Goal: Task Accomplishment & Management: Use online tool/utility

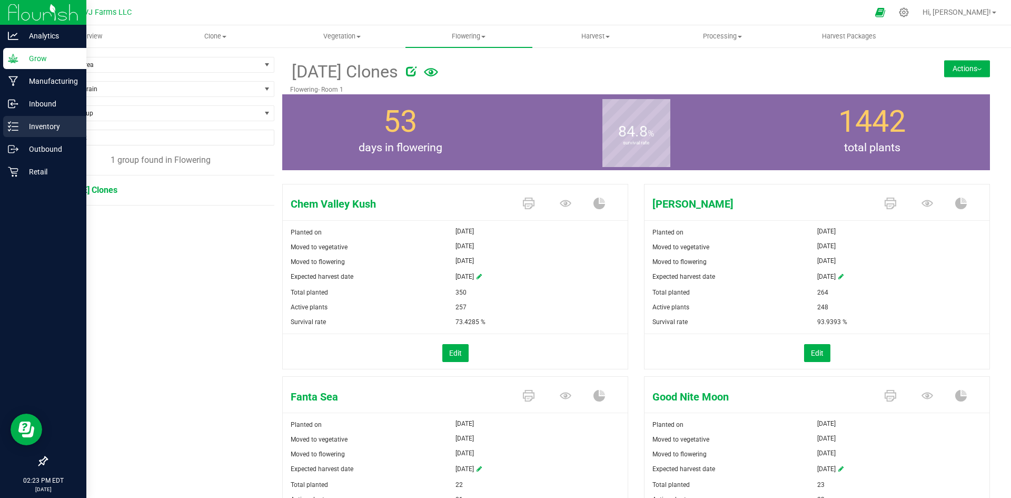
click at [40, 126] on p "Inventory" at bounding box center [49, 126] width 63 height 13
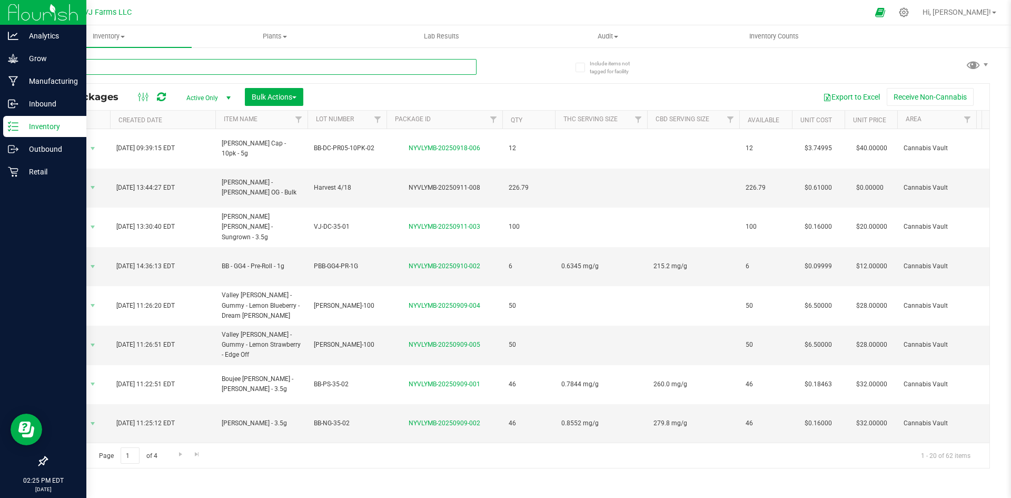
click at [142, 66] on input "text" at bounding box center [261, 67] width 430 height 16
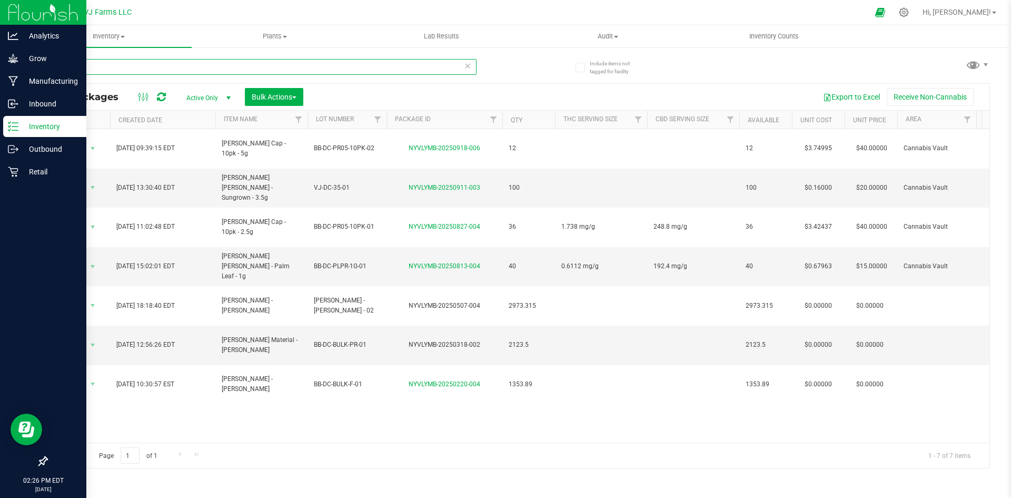
type input "d"
drag, startPoint x: 118, startPoint y: 63, endPoint x: 56, endPoint y: 70, distance: 63.0
click at [56, 70] on input "[PERSON_NAME]" at bounding box center [261, 67] width 430 height 16
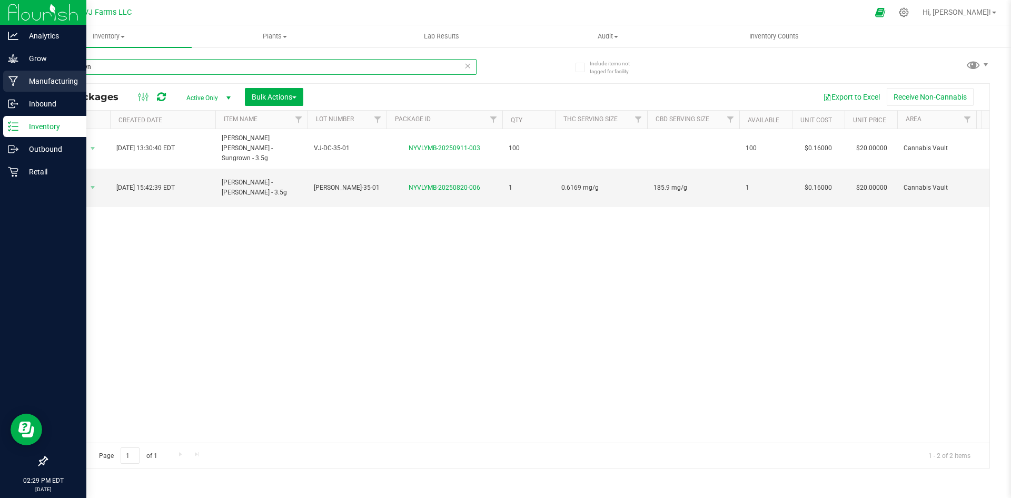
drag, startPoint x: 111, startPoint y: 73, endPoint x: 2, endPoint y: 71, distance: 108.5
click at [2, 71] on div "Analytics Grow Manufacturing Inbound Inventory Outbound Retail 02:29 PM EDT [DA…" at bounding box center [505, 249] width 1011 height 498
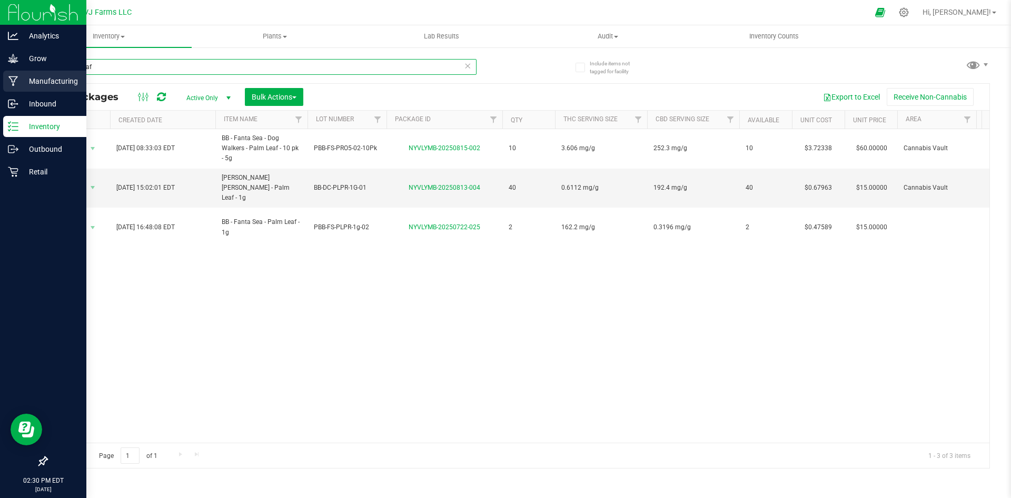
drag, startPoint x: 170, startPoint y: 71, endPoint x: 12, endPoint y: 85, distance: 158.6
click at [12, 85] on div "Analytics Grow Manufacturing Inbound Inventory Outbound Retail 02:30 PM EDT [DA…" at bounding box center [505, 249] width 1011 height 498
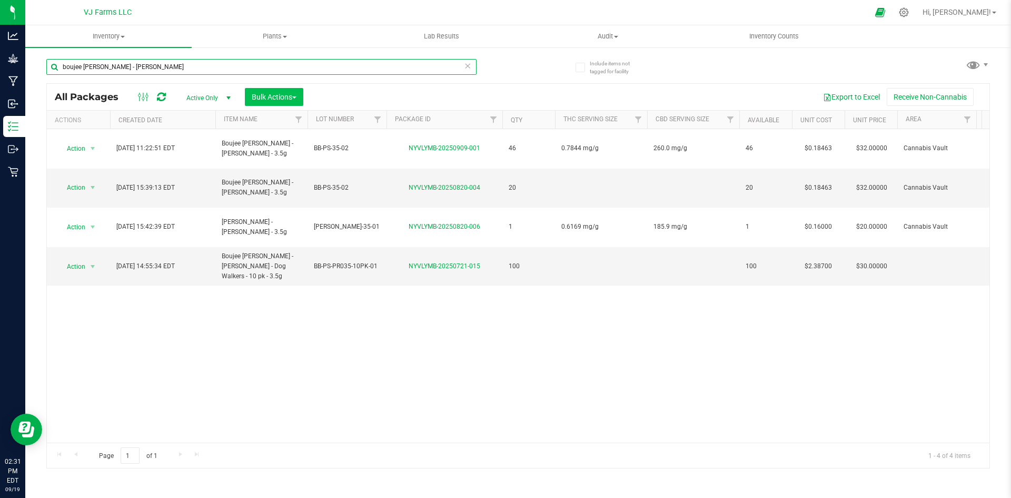
type input "boujee [PERSON_NAME] - [PERSON_NAME]"
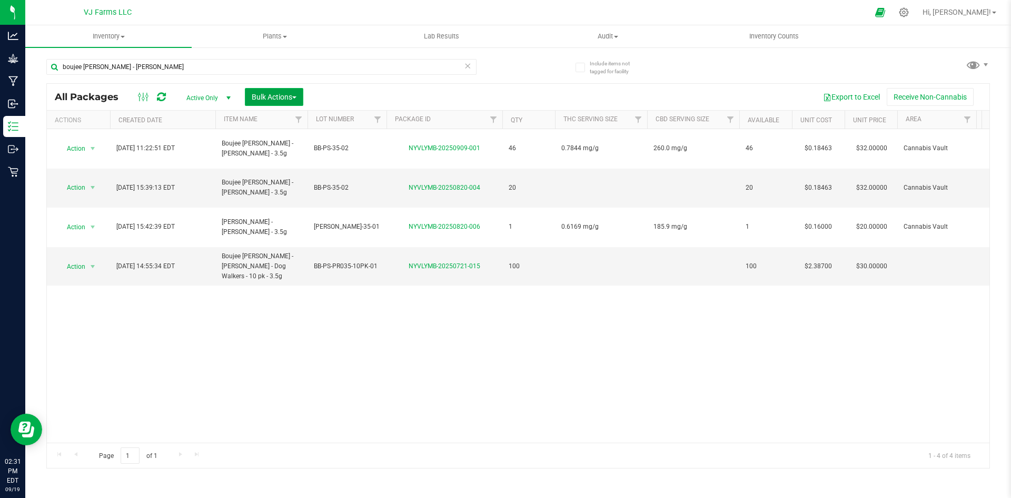
click at [282, 104] on button "Bulk Actions" at bounding box center [274, 97] width 58 height 18
click at [286, 165] on div "Combine packages" at bounding box center [288, 160] width 75 height 17
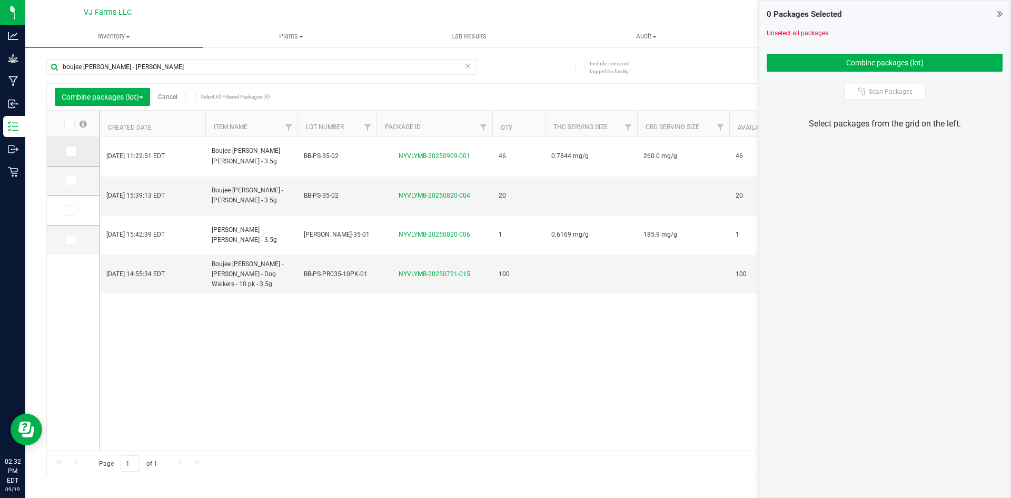
click at [71, 156] on span at bounding box center [71, 151] width 11 height 11
click at [0, 0] on input "checkbox" at bounding box center [0, 0] width 0 height 0
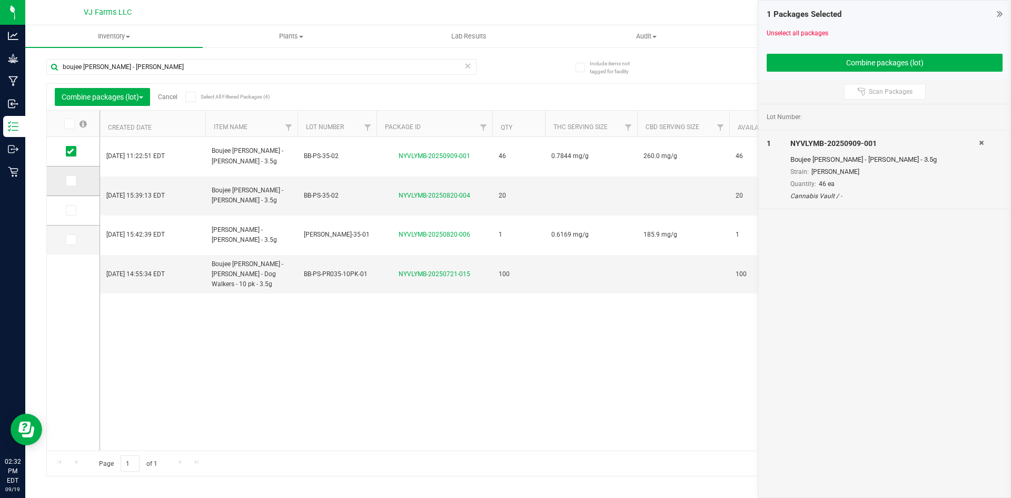
click at [73, 181] on icon at bounding box center [70, 181] width 7 height 0
click at [0, 0] on input "checkbox" at bounding box center [0, 0] width 0 height 0
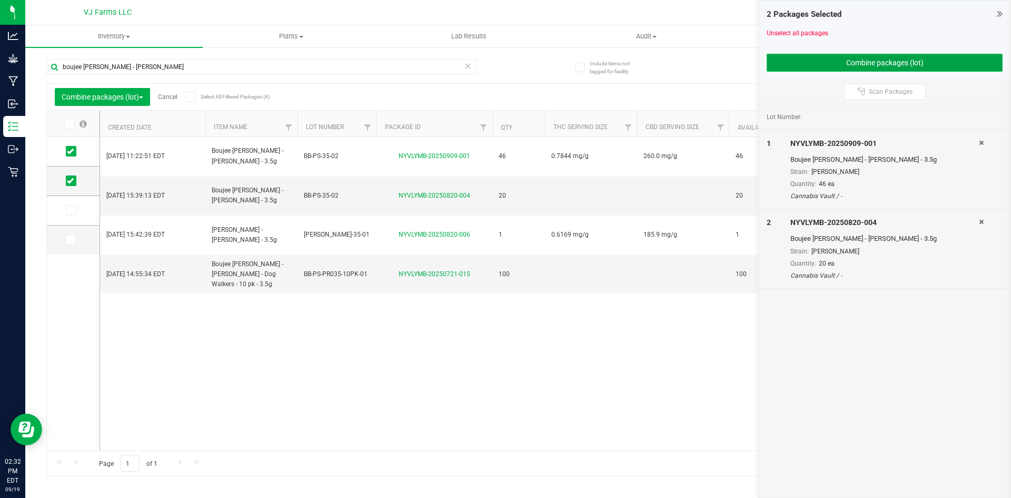
click at [806, 67] on button "Combine packages (lot)" at bounding box center [885, 63] width 236 height 18
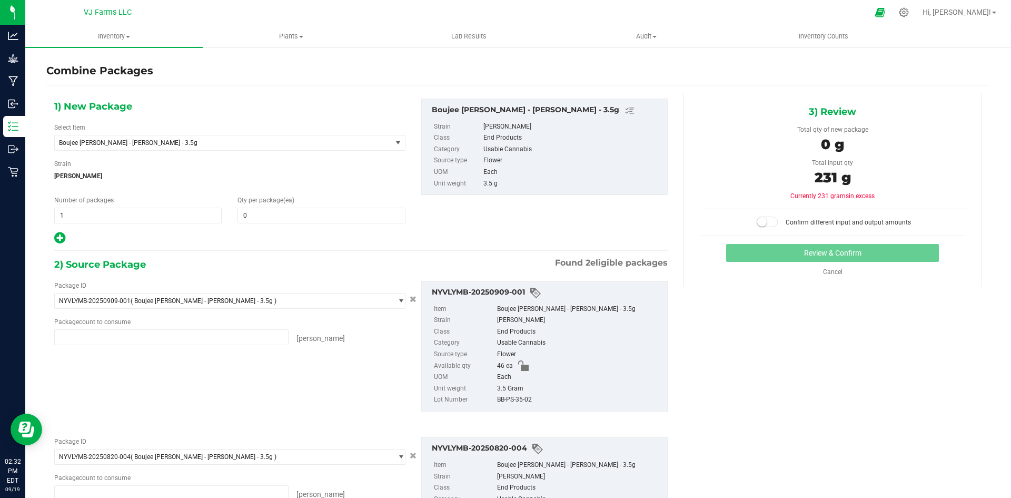
type input "46 ea"
type input "20 ea"
click at [337, 222] on span "0 0" at bounding box center [320, 215] width 167 height 16
type input "66"
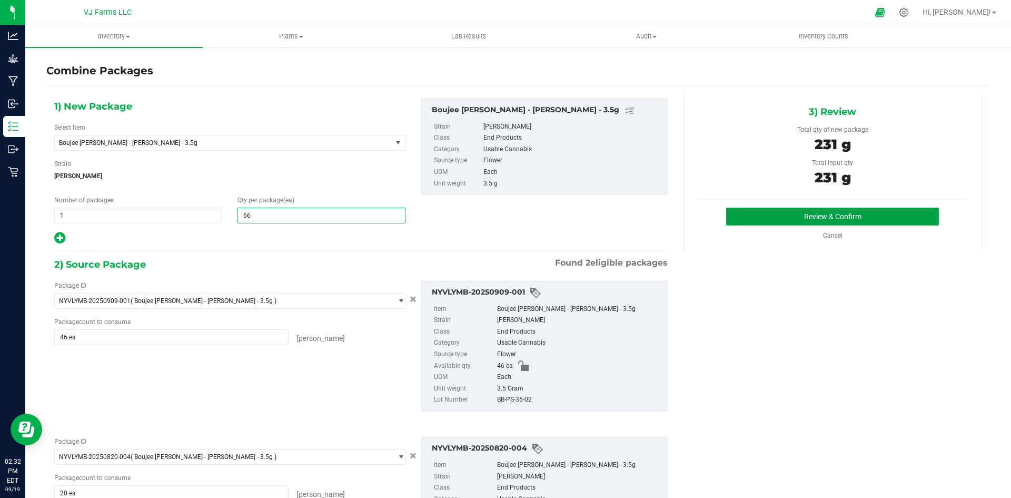
type input "66"
click at [809, 214] on button "Review & Confirm" at bounding box center [832, 216] width 213 height 18
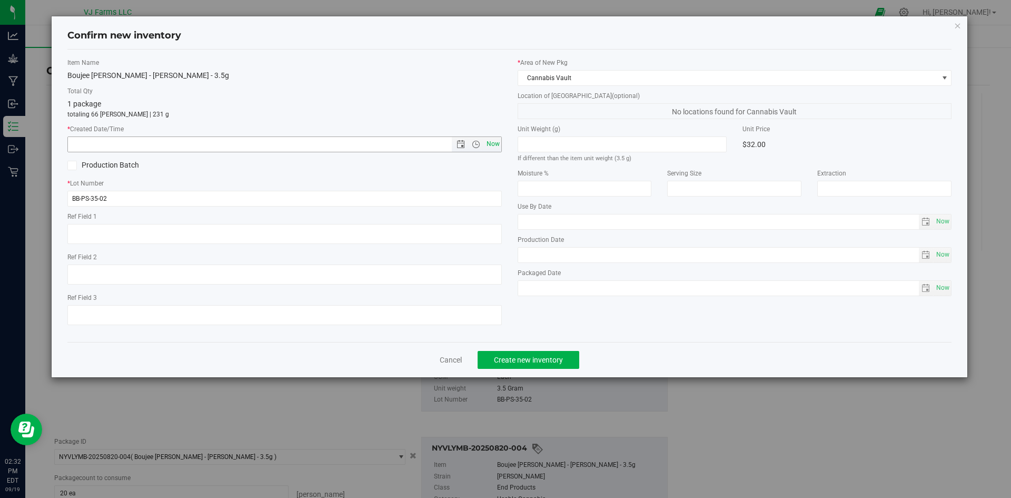
click at [495, 146] on span "Now" at bounding box center [493, 143] width 18 height 15
type input "[DATE] 2:32 PM"
click at [542, 352] on button "Create new inventory" at bounding box center [529, 360] width 102 height 18
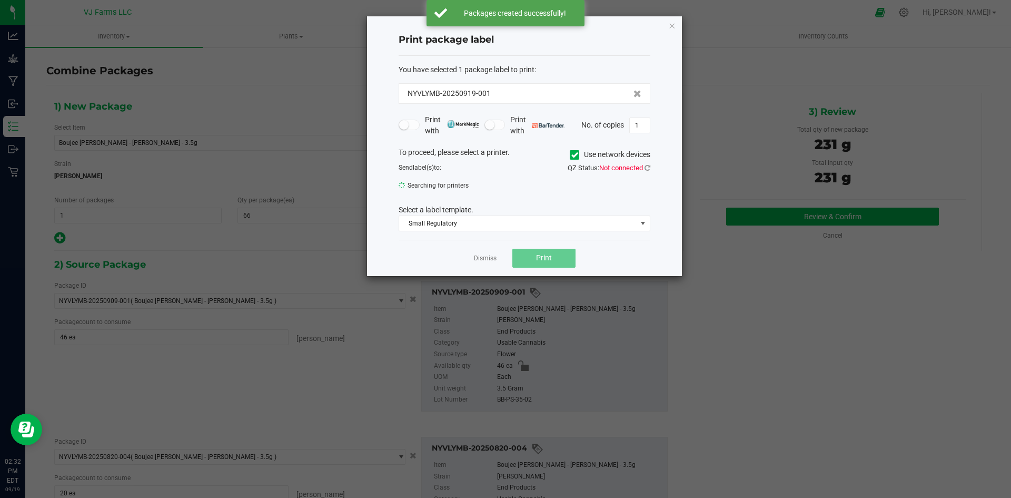
click at [482, 263] on app-cancel-button "Dismiss" at bounding box center [485, 257] width 23 height 11
click at [483, 260] on link "Dismiss" at bounding box center [485, 258] width 23 height 9
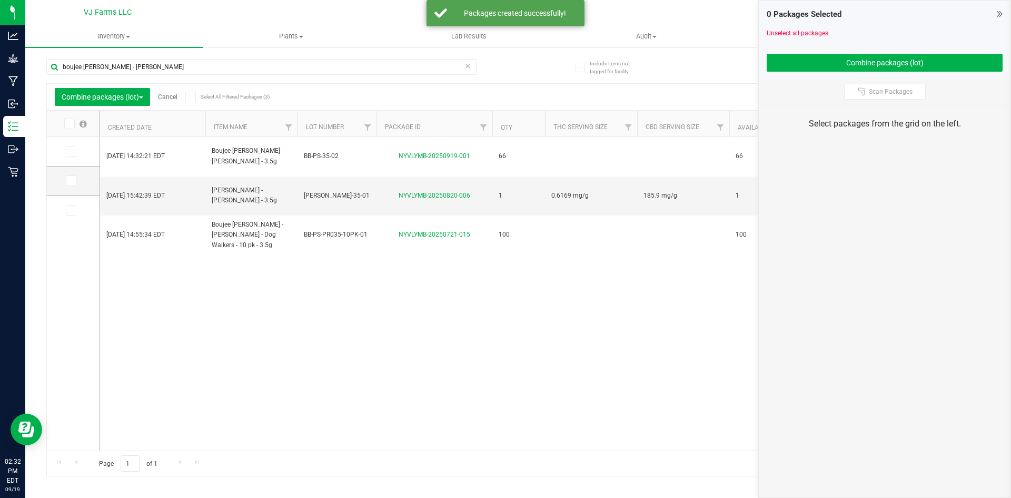
click at [460, 326] on div "[DATE] 14:32:21 EDT Boujee [PERSON_NAME] - [PERSON_NAME] - 3.5g BB-PS-35-02 NYV…" at bounding box center [544, 293] width 889 height 313
click at [998, 14] on icon at bounding box center [1000, 13] width 6 height 11
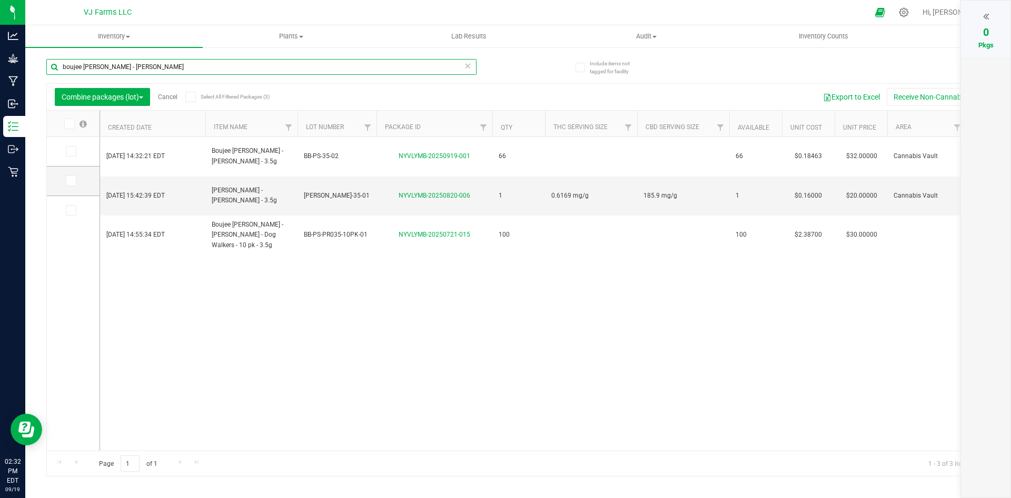
click at [128, 59] on input "boujee [PERSON_NAME] - [PERSON_NAME]" at bounding box center [261, 67] width 430 height 16
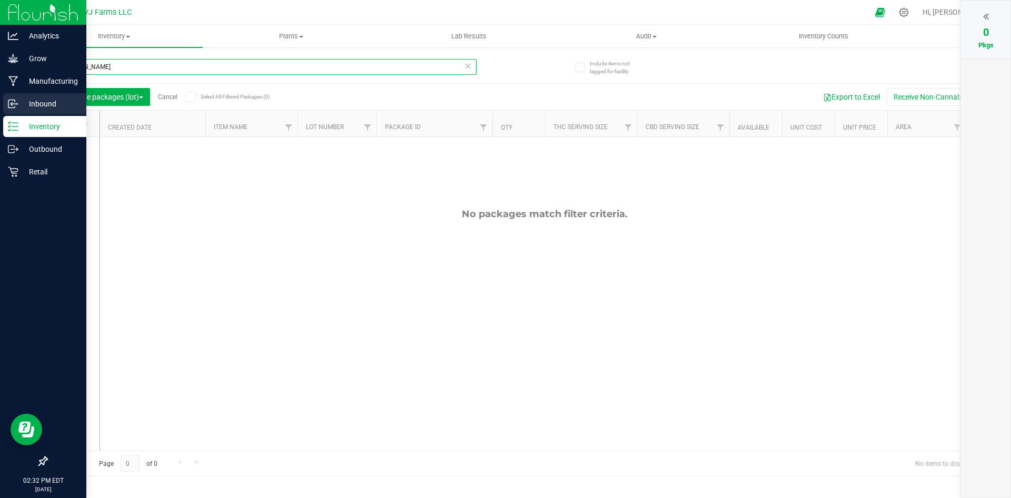
type input "[PERSON_NAME]"
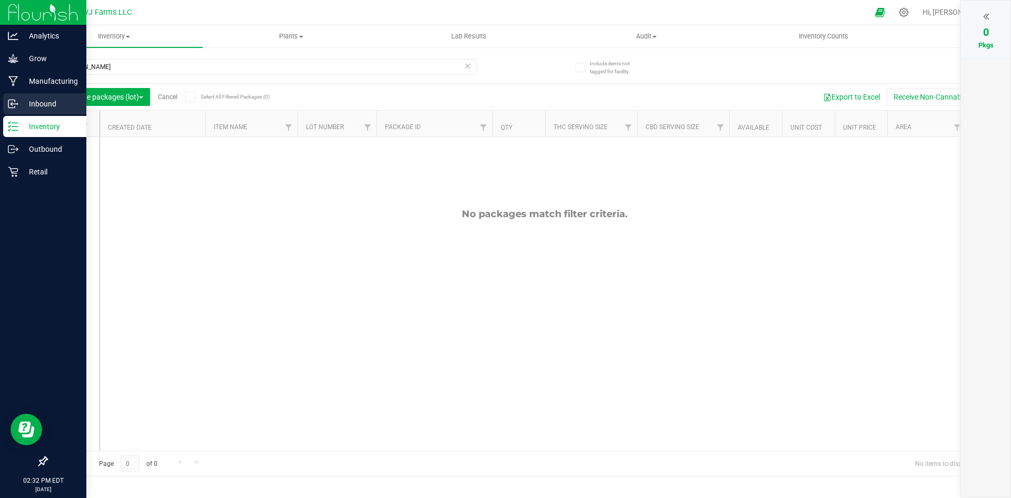
click at [32, 95] on div "Inbound" at bounding box center [44, 103] width 83 height 21
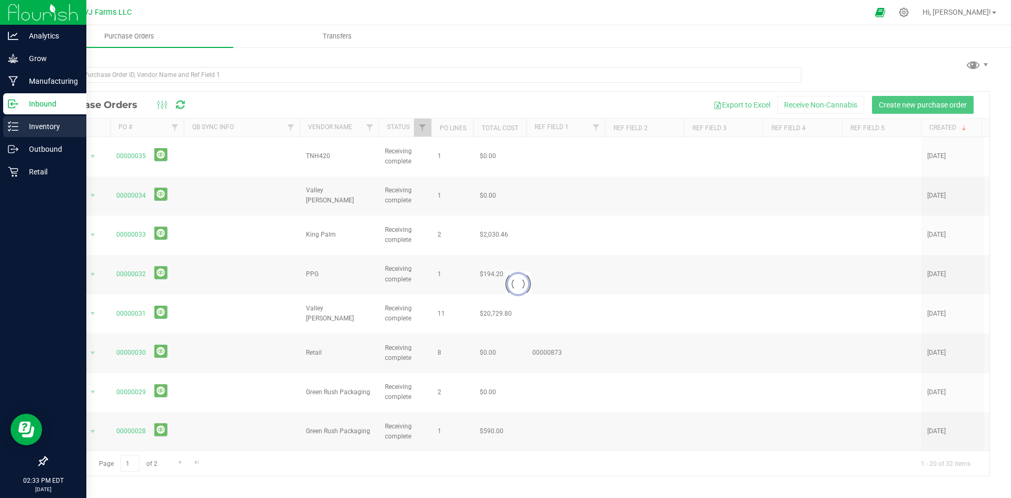
click at [35, 127] on p "Inventory" at bounding box center [49, 126] width 63 height 13
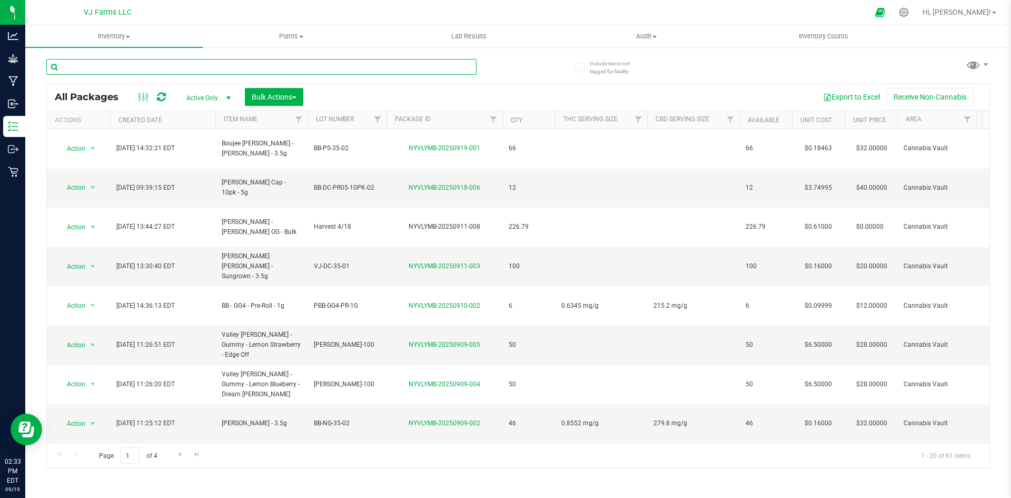
click at [152, 72] on input "text" at bounding box center [261, 67] width 430 height 16
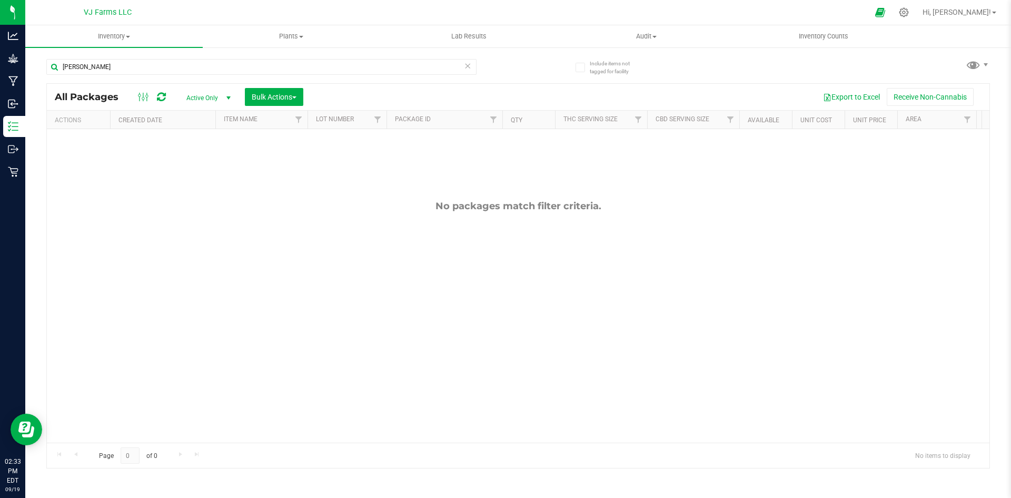
click at [197, 88] on div "Active Only Active Only Lab Samples Locked All Bulk Actions Add to manufacturin…" at bounding box center [244, 97] width 134 height 18
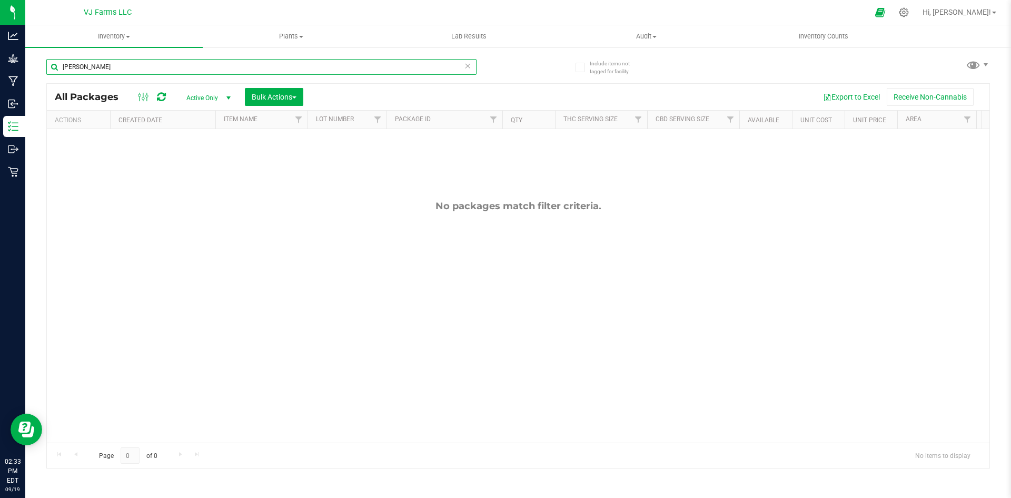
click at [162, 65] on input "[PERSON_NAME]" at bounding box center [261, 67] width 430 height 16
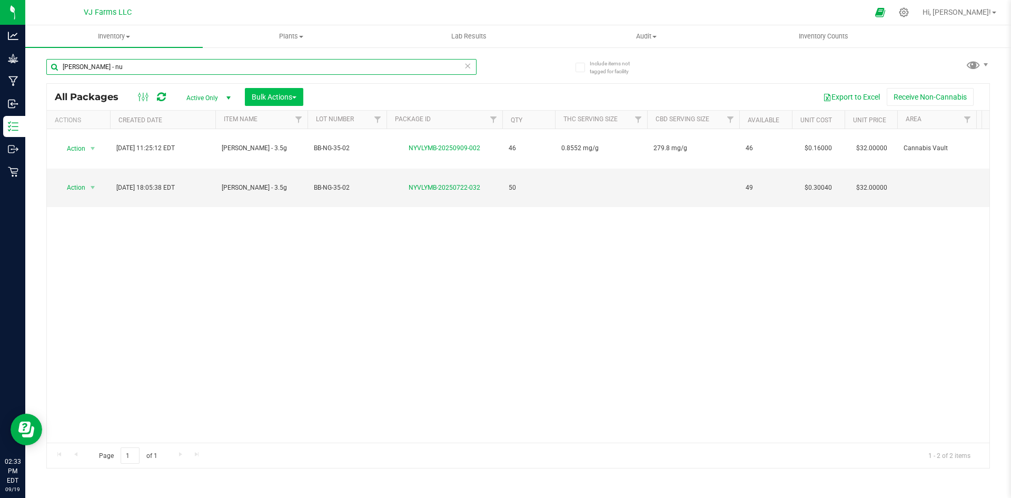
type input "[PERSON_NAME] - nu"
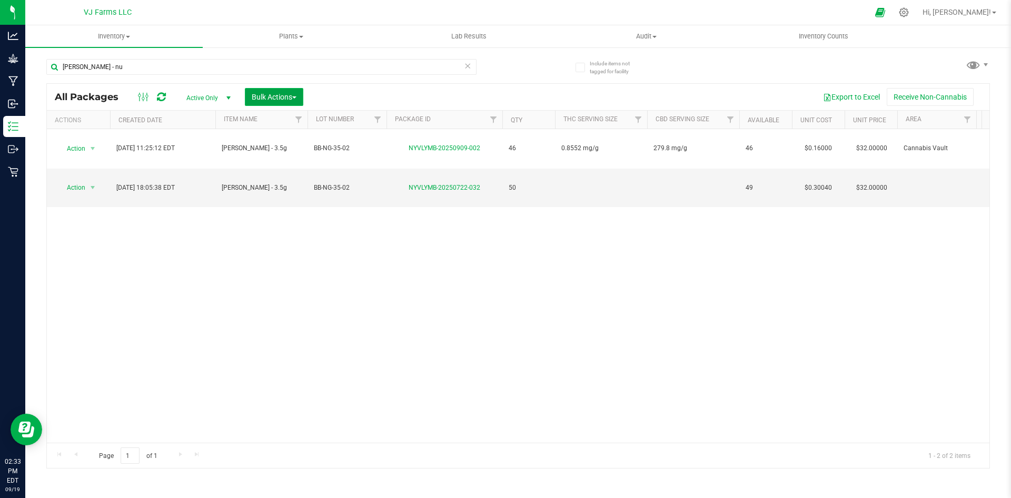
click at [272, 98] on span "Bulk Actions" at bounding box center [274, 97] width 45 height 8
click at [279, 162] on span "Combine packages" at bounding box center [281, 159] width 61 height 8
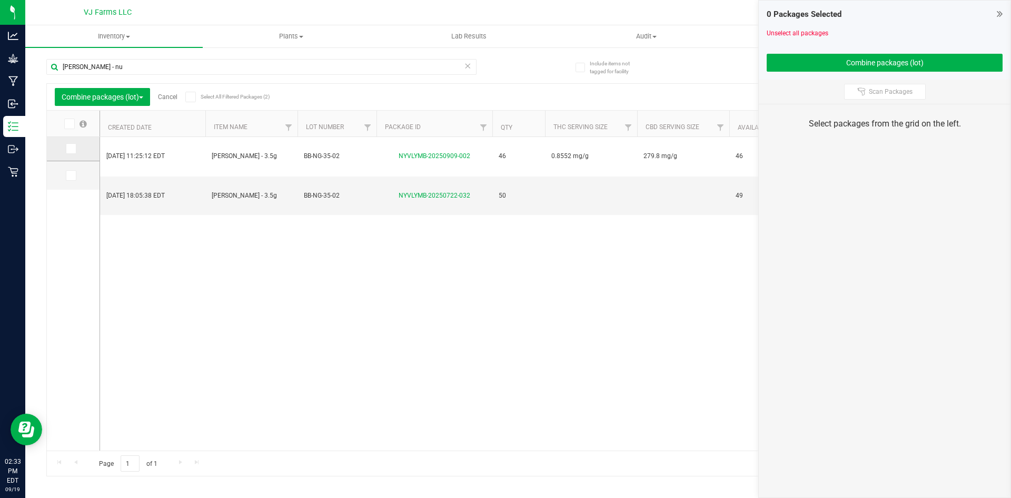
click at [70, 143] on td at bounding box center [73, 149] width 53 height 24
click at [72, 148] on icon at bounding box center [70, 148] width 7 height 0
click at [0, 0] on input "checkbox" at bounding box center [0, 0] width 0 height 0
click at [75, 168] on td at bounding box center [73, 175] width 53 height 28
click at [75, 173] on span at bounding box center [71, 175] width 11 height 11
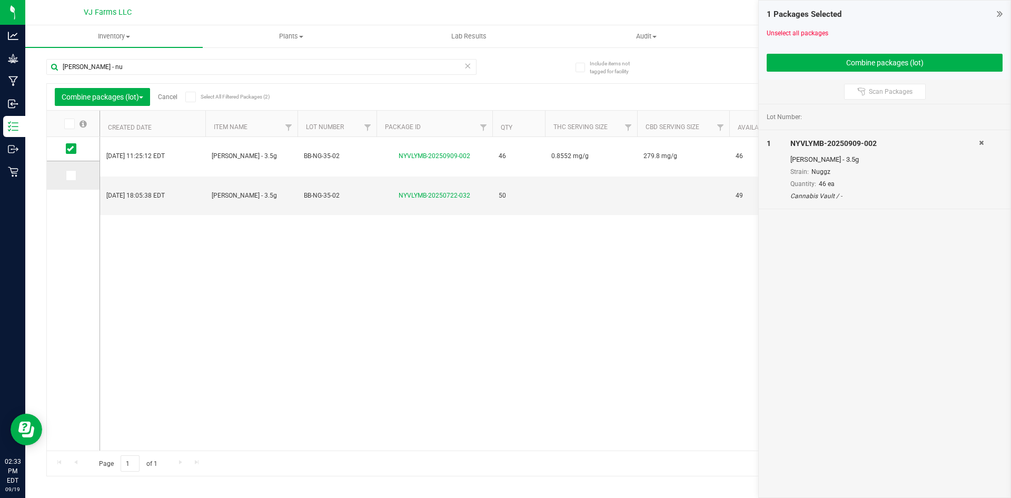
click at [0, 0] on input "checkbox" at bounding box center [0, 0] width 0 height 0
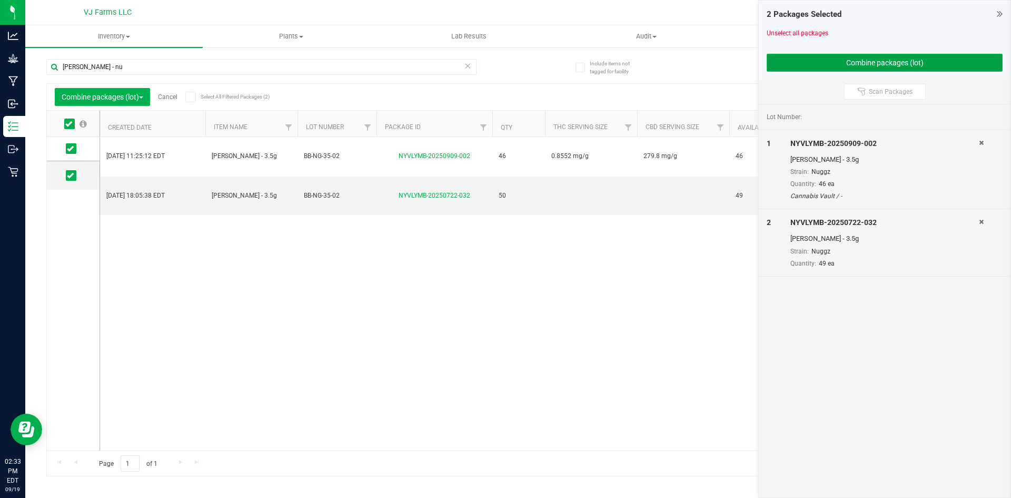
click at [899, 64] on button "Combine packages (lot)" at bounding box center [885, 63] width 236 height 18
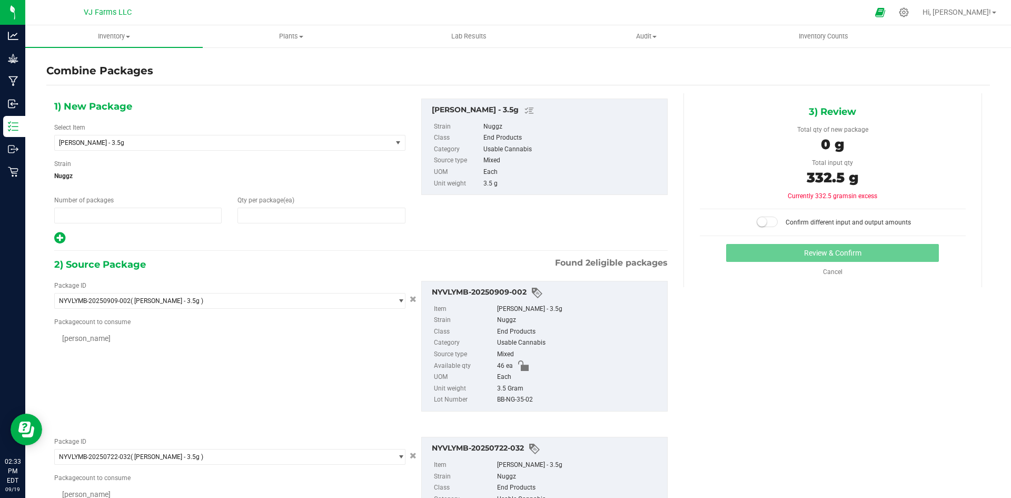
type input "1"
type input "0"
click at [345, 226] on div "1) New Package Select Item [PERSON_NAME] - 3.5g BB - Fanta Sea - 3.5g BB - Fant…" at bounding box center [229, 171] width 367 height 146
click at [333, 221] on span "0 0" at bounding box center [320, 215] width 167 height 16
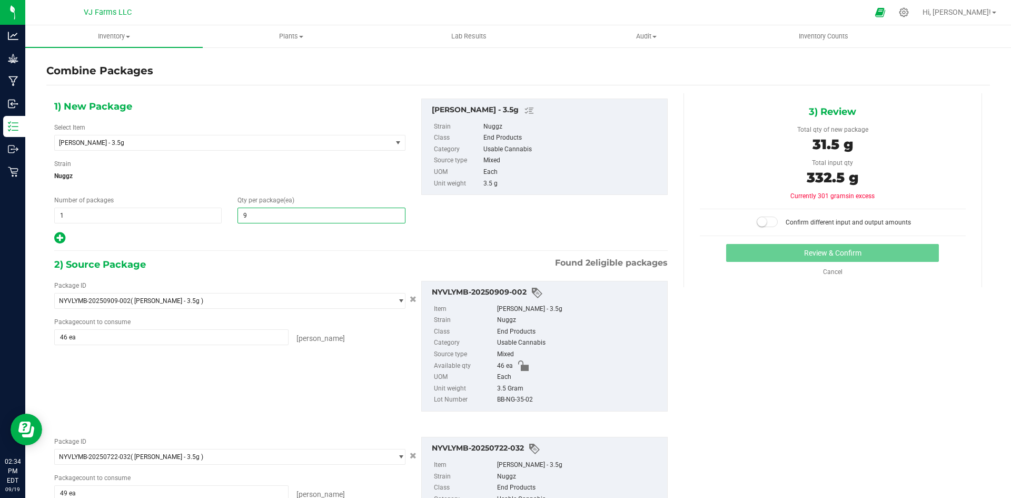
type input "95"
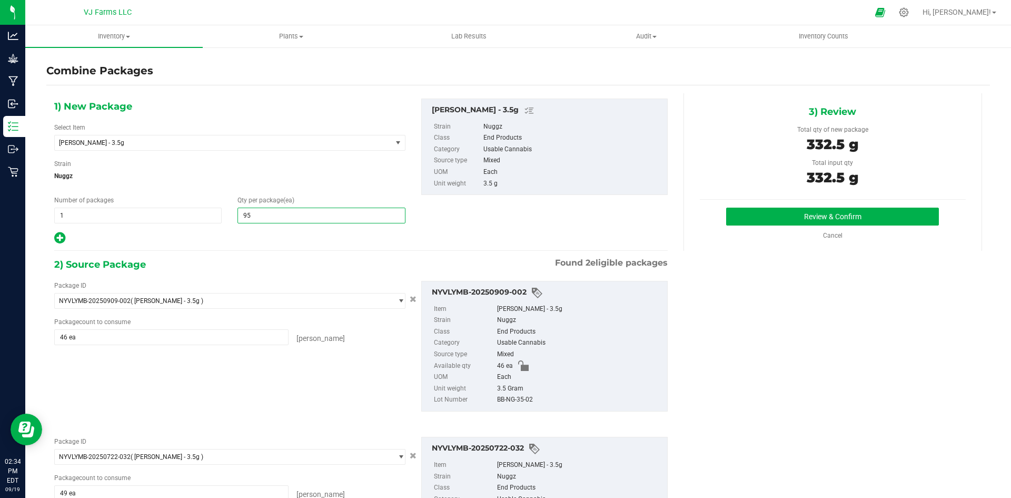
type input "95"
click at [933, 327] on div "1) New Package Select Item [PERSON_NAME] - 3.5g BB - Fanta Sea - 3.5g BB - Fant…" at bounding box center [518, 341] width 944 height 497
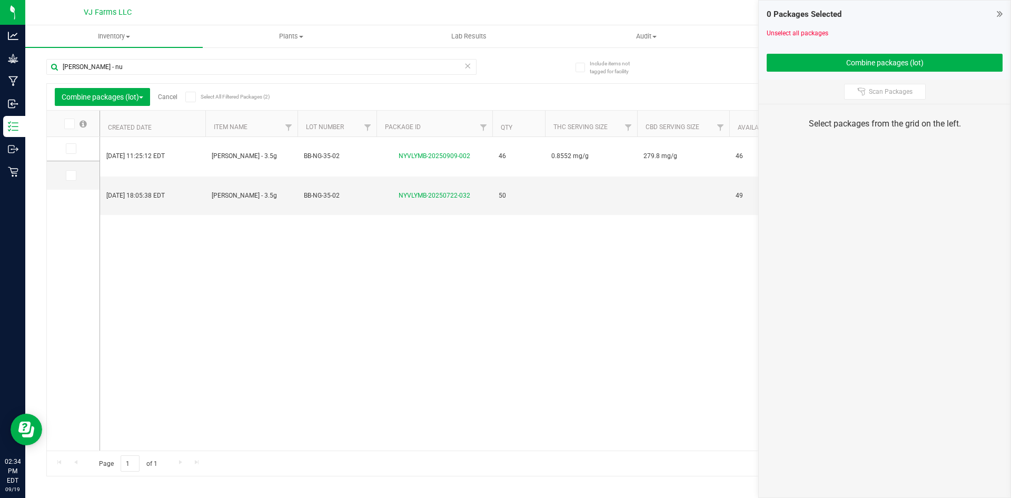
click at [241, 359] on div "[DATE] 11:25:12 EDT [PERSON_NAME] - 3.5g BB-NG-35-02 NYVLYMB-20250909-002 46 0.…" at bounding box center [544, 293] width 889 height 313
click at [150, 98] on button "Combine packages (lot)" at bounding box center [102, 97] width 95 height 18
click at [179, 101] on div "Combine packages (lot) Cancel Select All Filtered Packages (2)" at bounding box center [154, 97] width 199 height 18
click at [194, 97] on icon at bounding box center [190, 97] width 7 height 0
click at [0, 0] on input "Select All Filtered Packages (2)" at bounding box center [0, 0] width 0 height 0
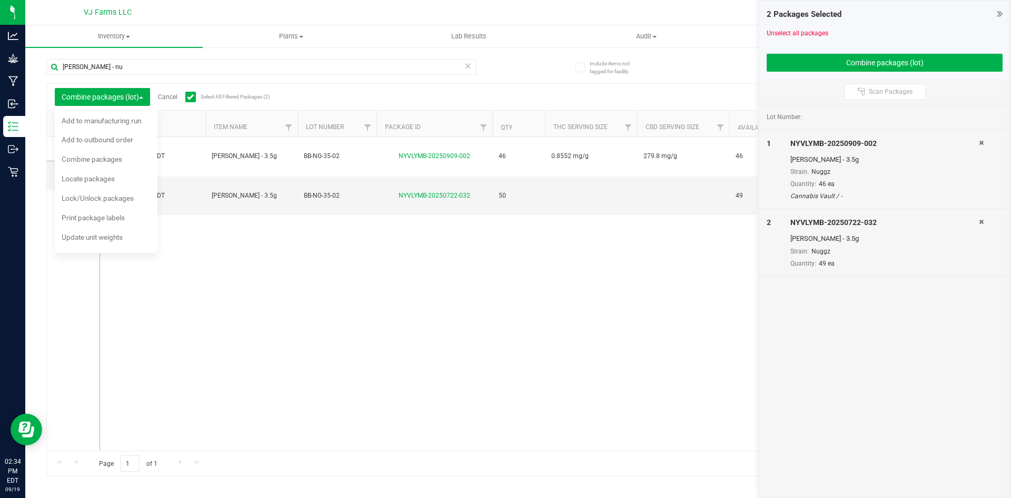
click at [194, 97] on icon at bounding box center [190, 97] width 7 height 0
click at [0, 0] on input "Select All Filtered Packages (2)" at bounding box center [0, 0] width 0 height 0
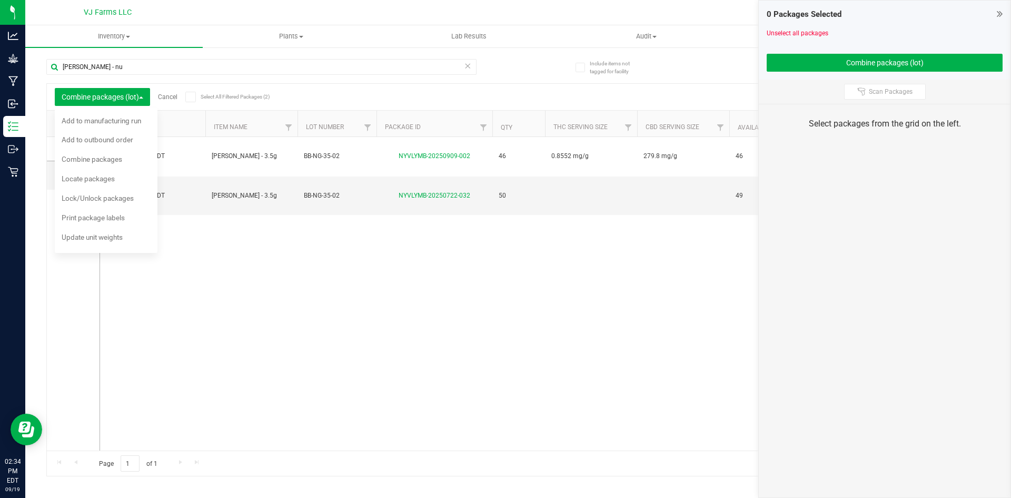
click at [143, 295] on div "[DATE] 11:25:12 EDT [PERSON_NAME] - 3.5g BB-NG-35-02 NYVLYMB-20250909-002 46 0.…" at bounding box center [544, 293] width 889 height 313
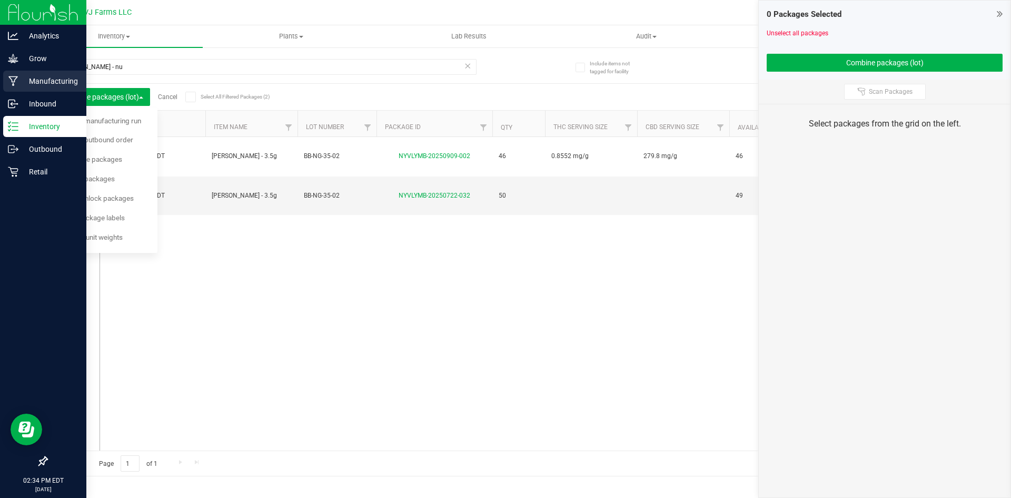
click at [10, 86] on div "Manufacturing" at bounding box center [44, 81] width 83 height 21
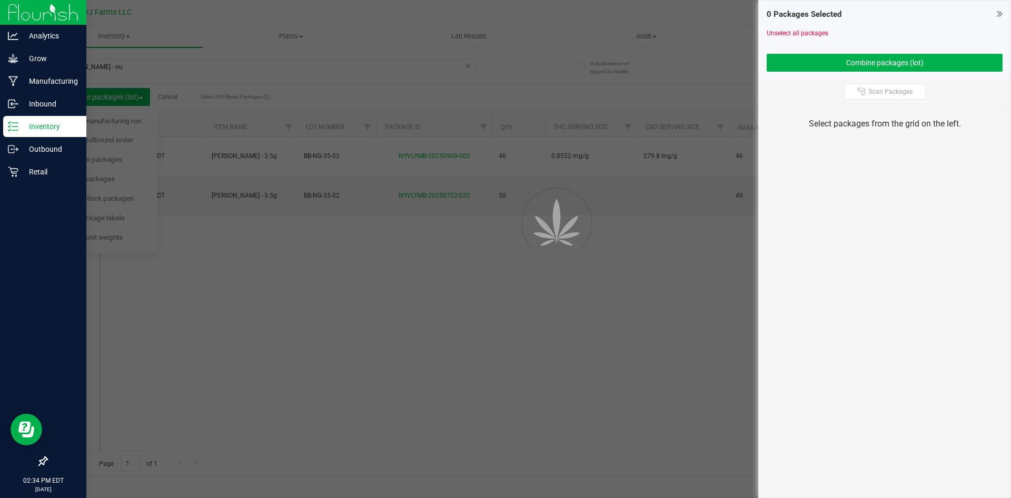
click at [24, 130] on p "Inventory" at bounding box center [49, 126] width 63 height 13
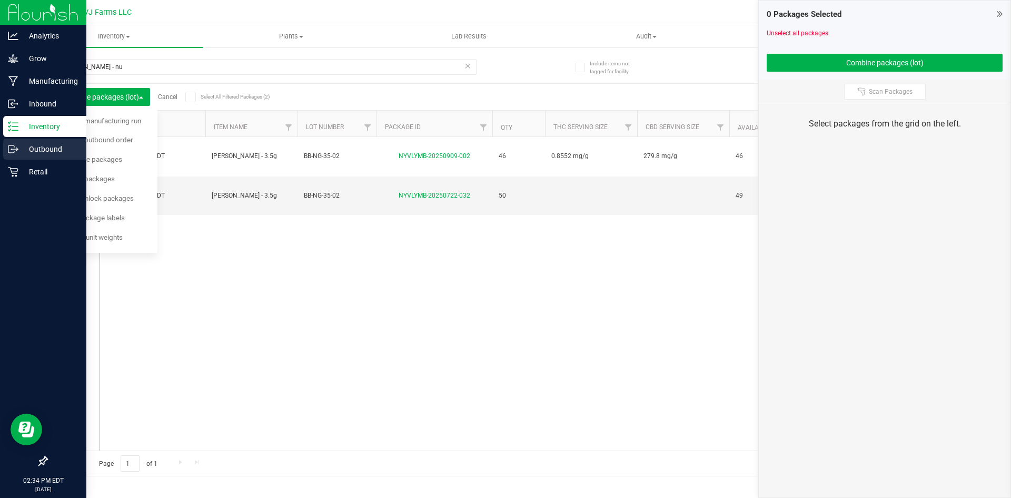
click at [31, 154] on p "Outbound" at bounding box center [49, 149] width 63 height 13
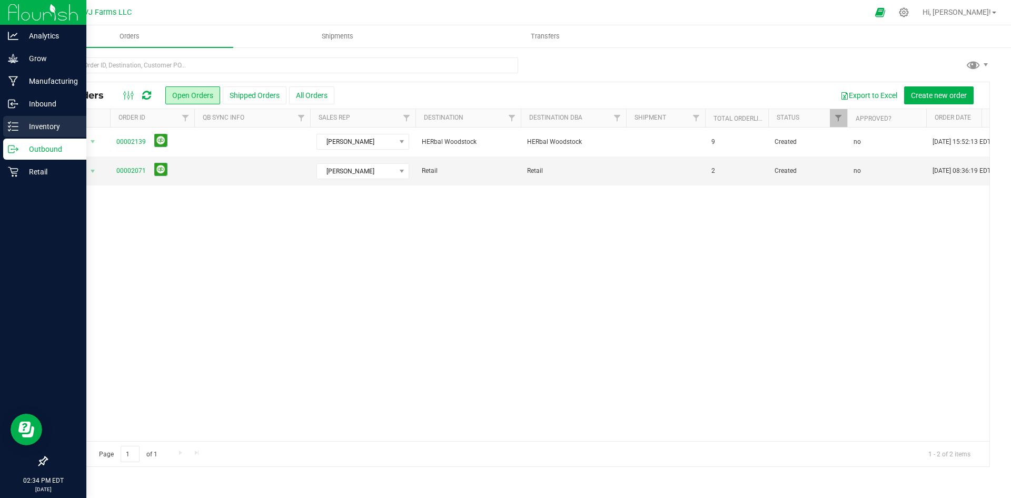
click at [43, 124] on p "Inventory" at bounding box center [49, 126] width 63 height 13
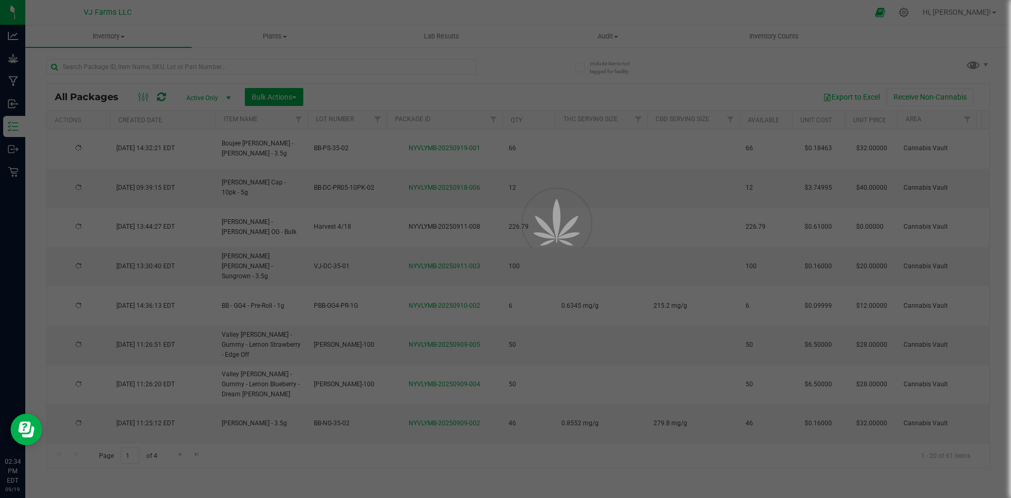
click at [144, 70] on div at bounding box center [505, 249] width 1011 height 498
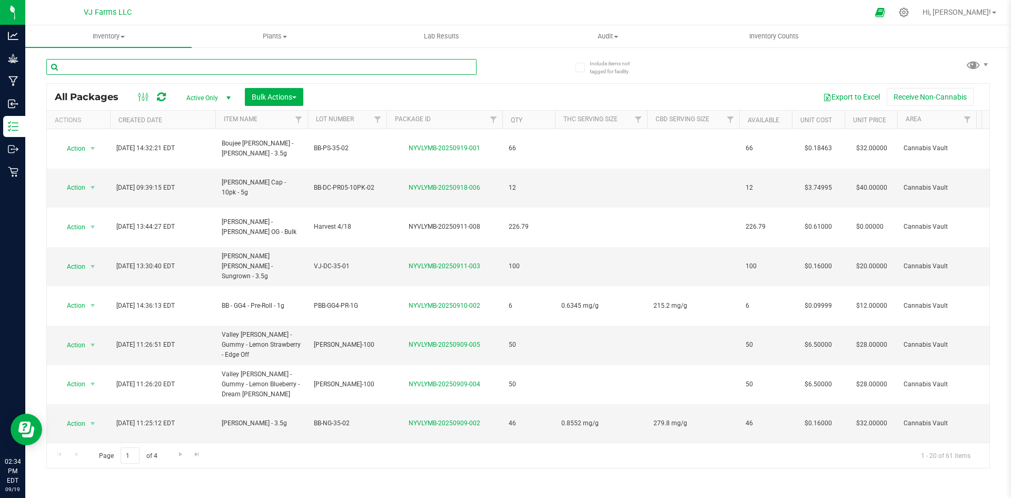
click at [144, 70] on input "text" at bounding box center [261, 67] width 430 height 16
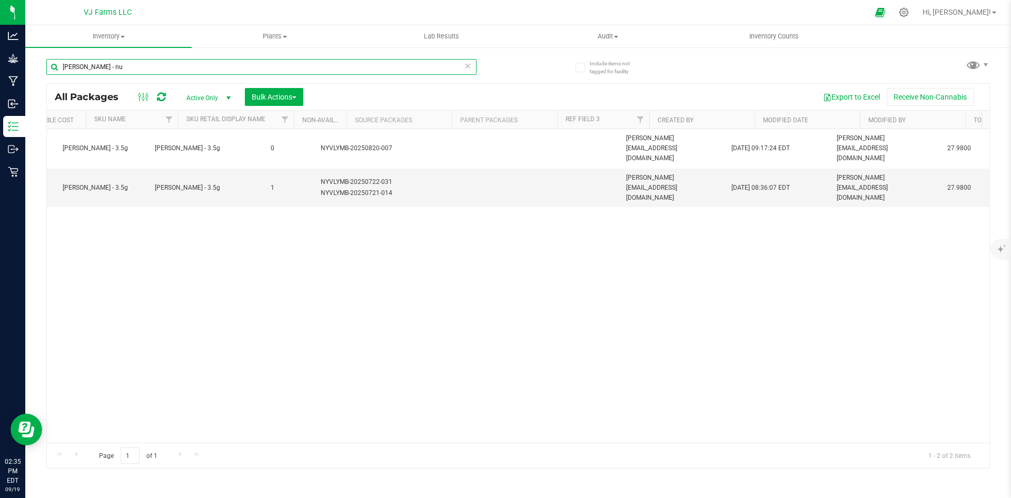
scroll to position [0, 1512]
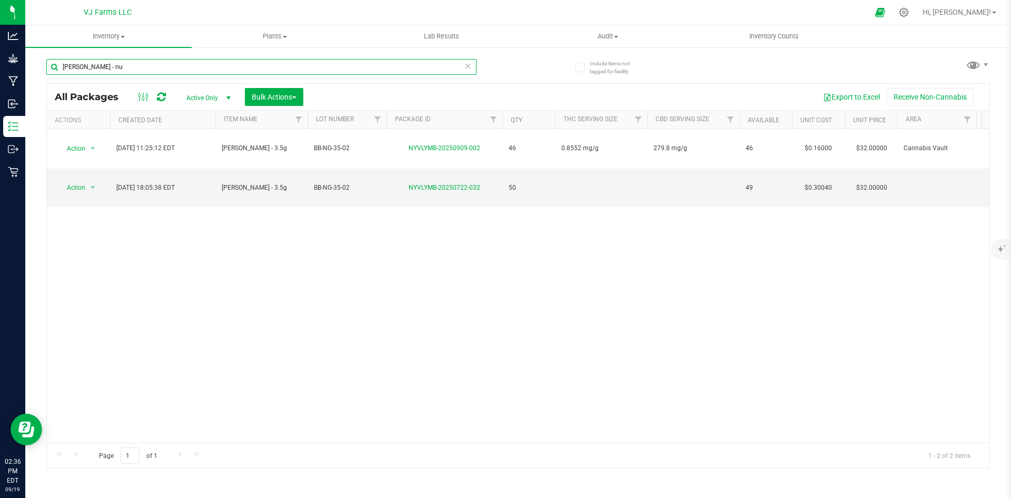
type input "[PERSON_NAME] - nu"
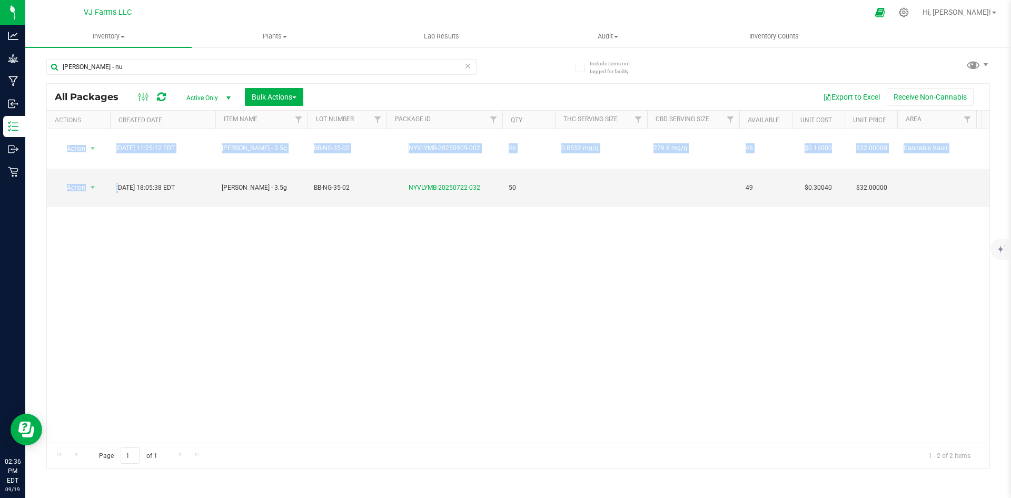
drag, startPoint x: 121, startPoint y: 167, endPoint x: 442, endPoint y: 303, distance: 348.5
click at [442, 303] on div "Action Action Adjust qty Create package Edit attributes Global inventory Locate…" at bounding box center [518, 285] width 942 height 313
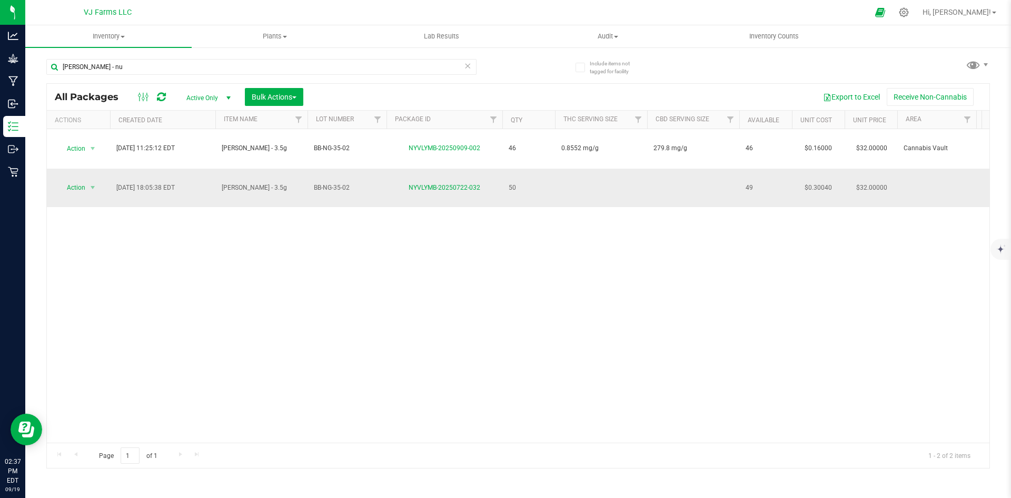
drag, startPoint x: 117, startPoint y: 167, endPoint x: 759, endPoint y: 170, distance: 641.8
copy tr "[DATE] 18:05:38 EDT [PERSON_NAME] - 3.5g BB-NG-35-02 NYVLYMB-20250722-032 50 49"
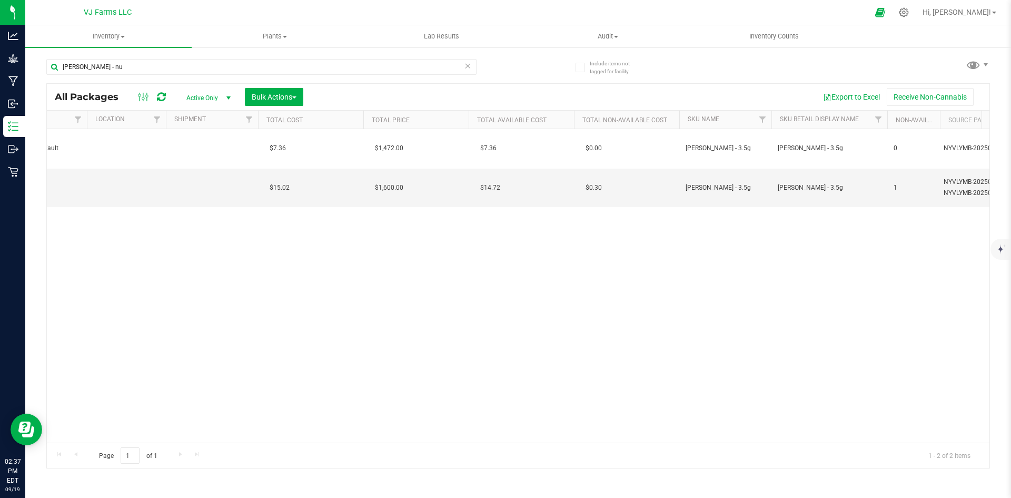
scroll to position [0, 922]
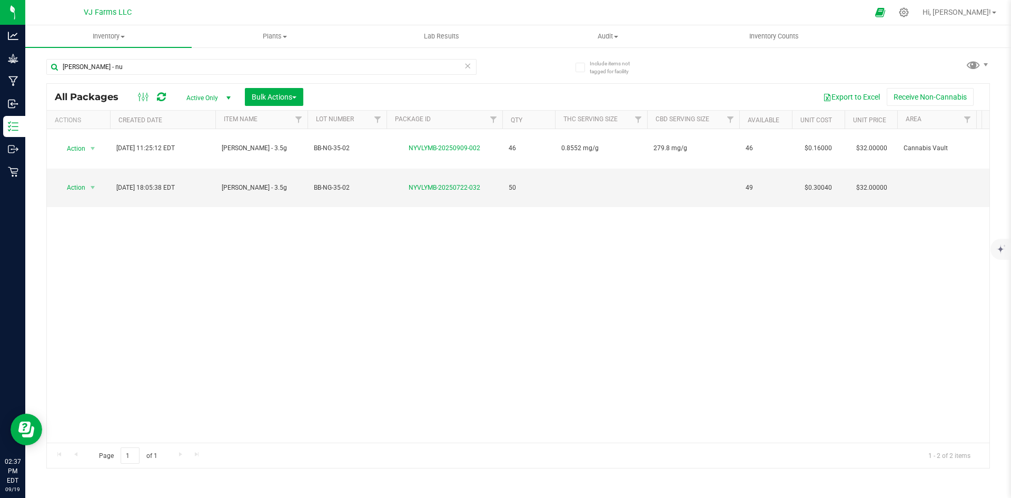
click at [172, 266] on div "Action Action Adjust qty Create package Edit attributes Global inventory Locate…" at bounding box center [518, 285] width 942 height 313
click at [90, 180] on span "select" at bounding box center [92, 187] width 13 height 15
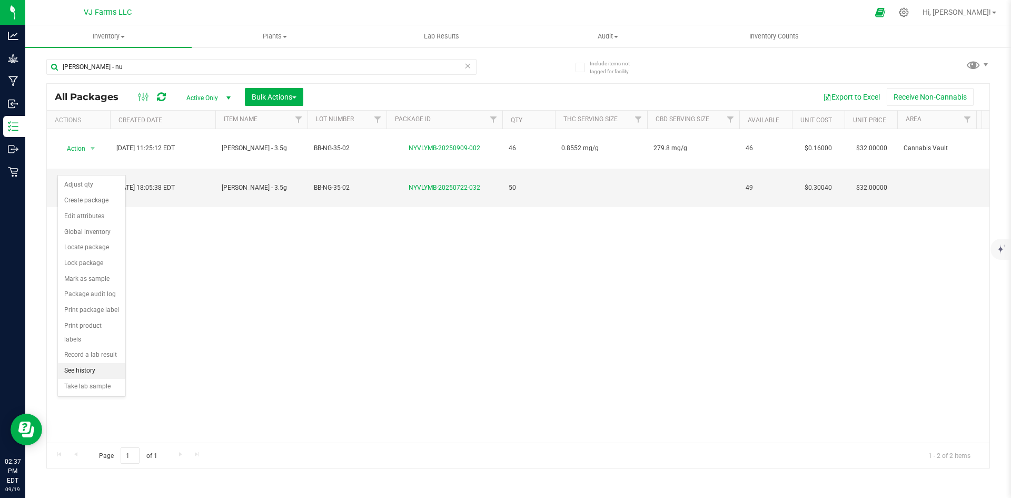
click at [103, 363] on li "See history" at bounding box center [91, 371] width 67 height 16
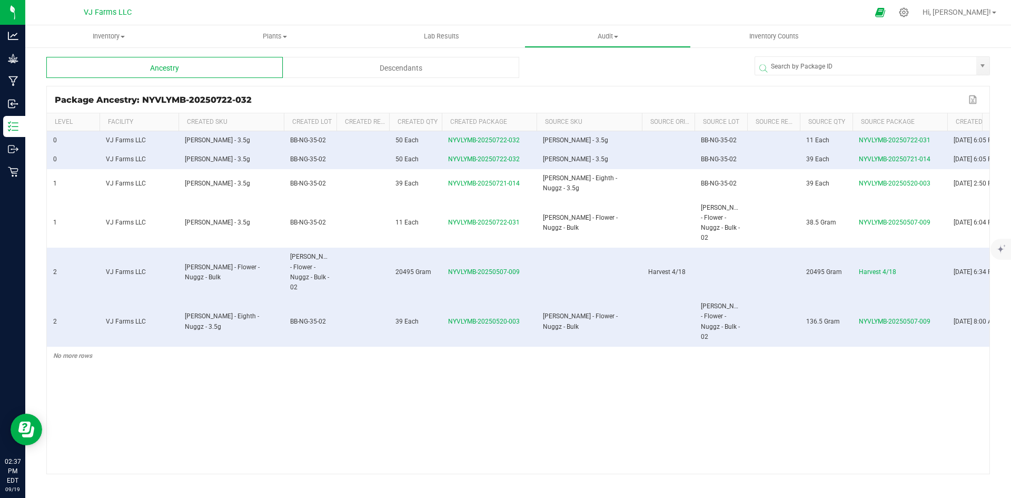
drag, startPoint x: 339, startPoint y: 465, endPoint x: 286, endPoint y: 460, distance: 52.9
click at [286, 460] on div "0 VJ Farms LLC [PERSON_NAME] - Nuggz - 3.5g BB-NG-35-02 50 Each NYVLYMB-2025072…" at bounding box center [518, 302] width 942 height 342
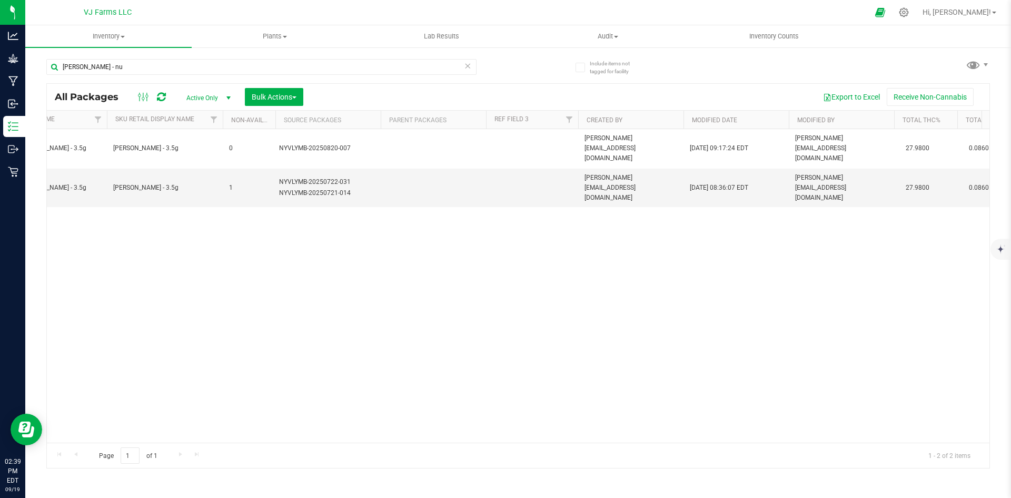
scroll to position [0, 1563]
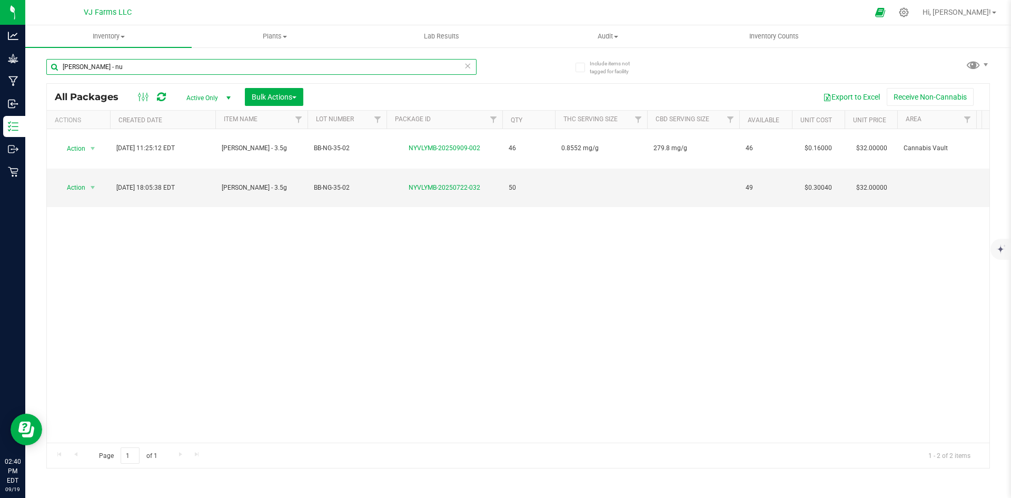
click at [127, 68] on input "[PERSON_NAME] - nu" at bounding box center [261, 67] width 430 height 16
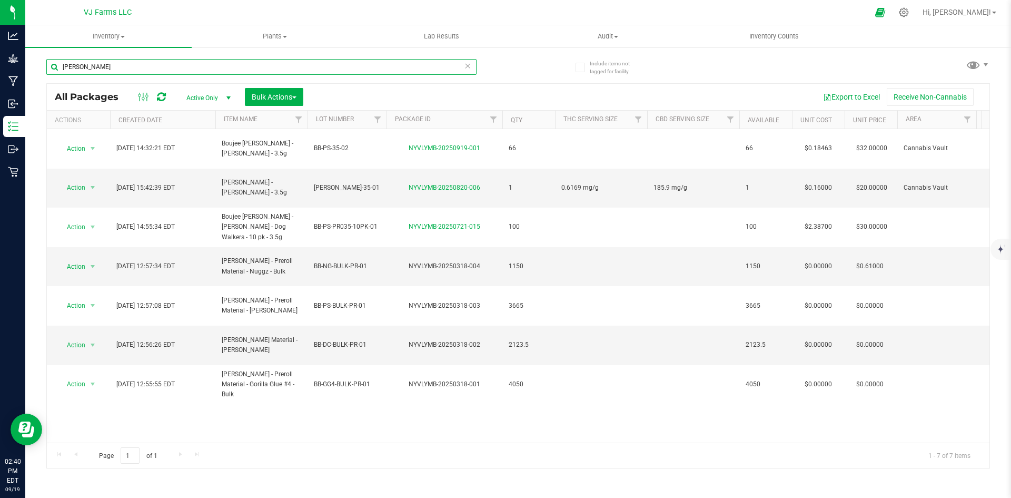
click at [120, 62] on input "[PERSON_NAME]" at bounding box center [261, 67] width 430 height 16
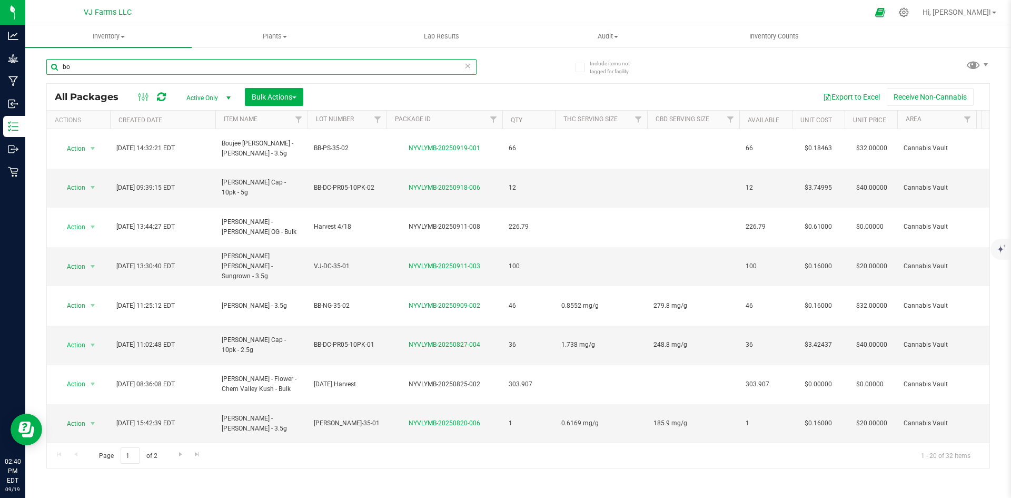
type input "b"
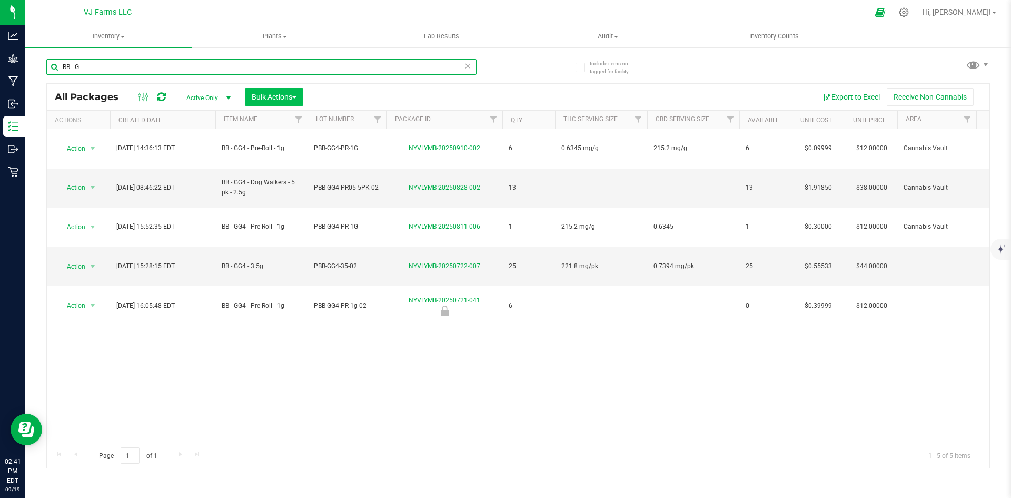
type input "BB - G"
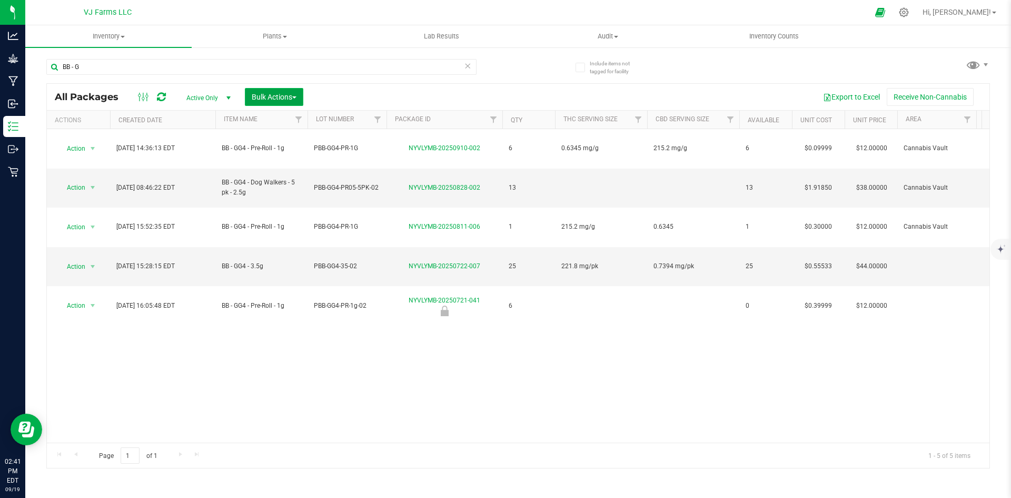
click at [271, 91] on button "Bulk Actions" at bounding box center [274, 97] width 58 height 18
click at [290, 160] on span "Combine packages" at bounding box center [281, 159] width 61 height 8
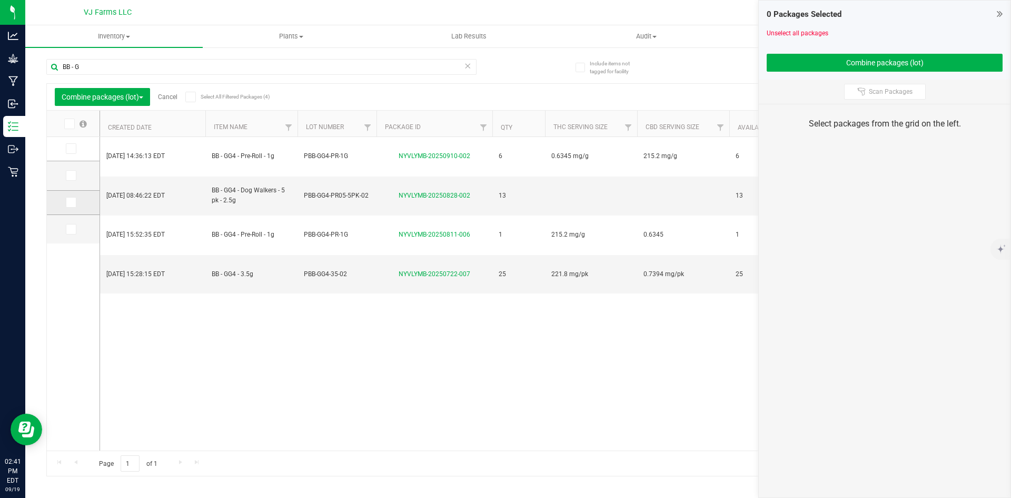
click at [74, 204] on span at bounding box center [71, 202] width 11 height 11
click at [0, 0] on input "checkbox" at bounding box center [0, 0] width 0 height 0
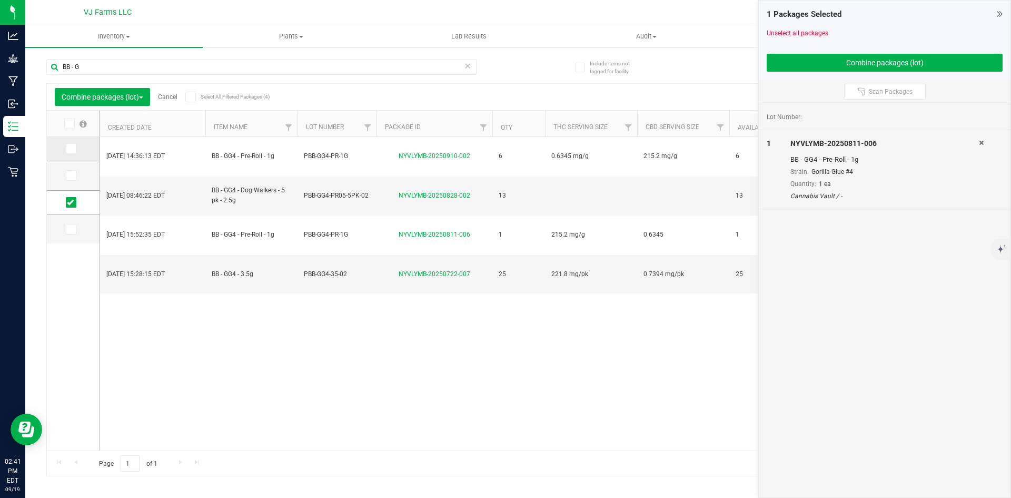
click at [62, 150] on td at bounding box center [73, 149] width 53 height 24
click at [73, 148] on icon at bounding box center [70, 148] width 7 height 0
click at [0, 0] on input "checkbox" at bounding box center [0, 0] width 0 height 0
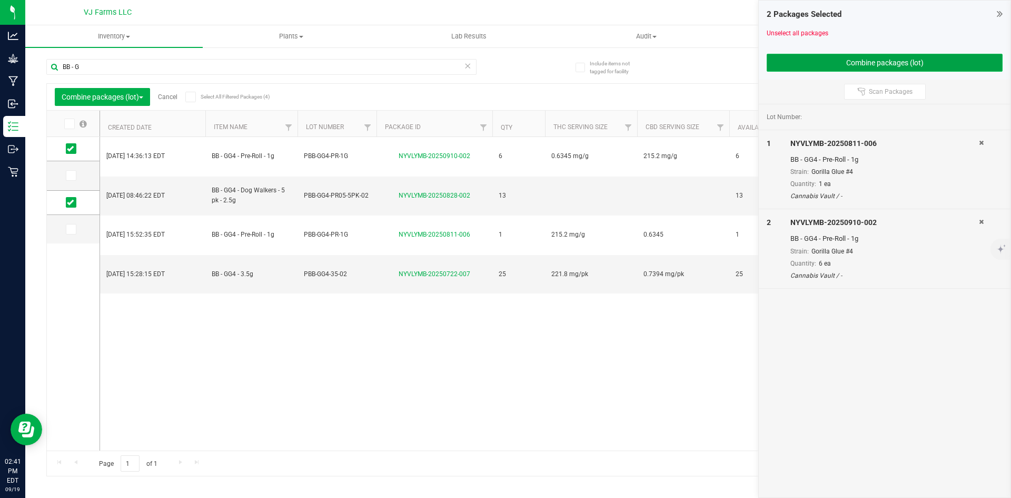
click at [828, 63] on button "Combine packages (lot)" at bounding box center [885, 63] width 236 height 18
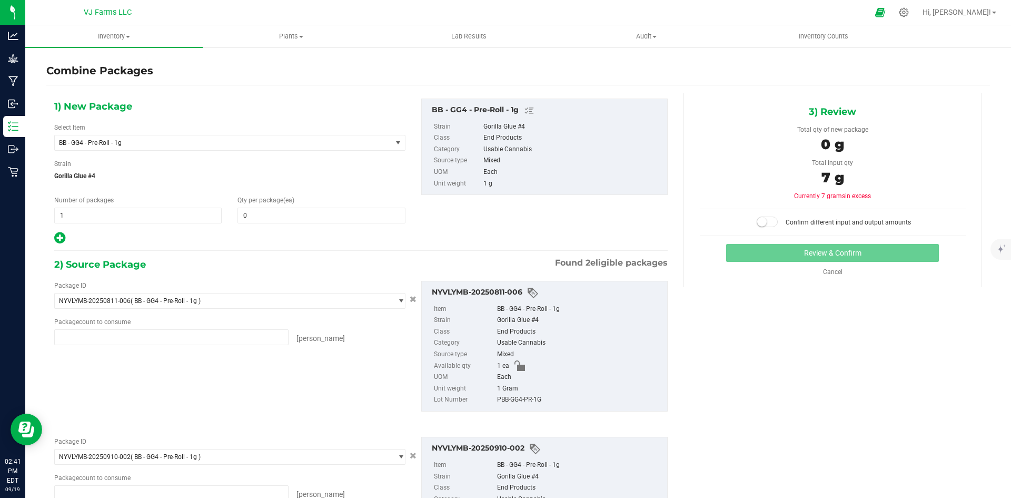
type input "1 ea"
type input "6 ea"
click at [271, 211] on span at bounding box center [320, 215] width 167 height 16
type input "7"
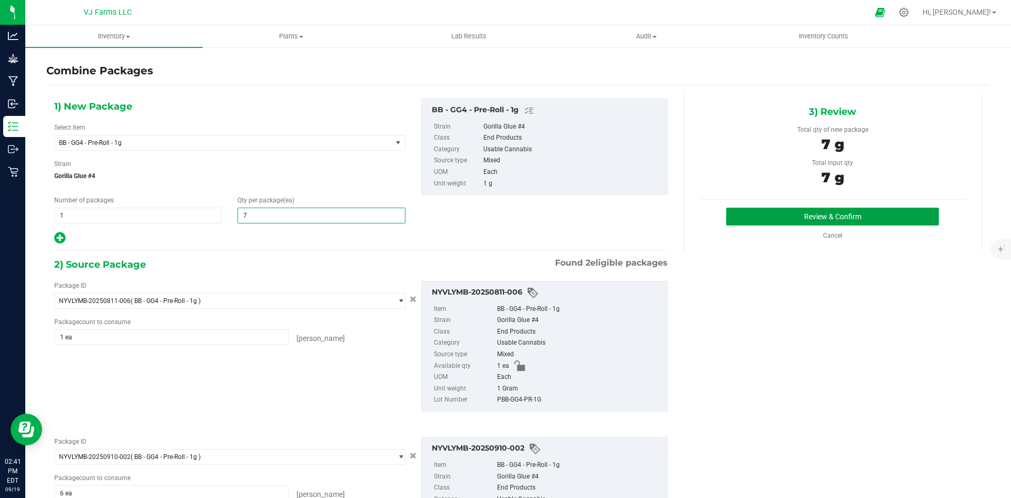
type input "7"
click at [818, 221] on button "Review & Confirm" at bounding box center [832, 216] width 213 height 18
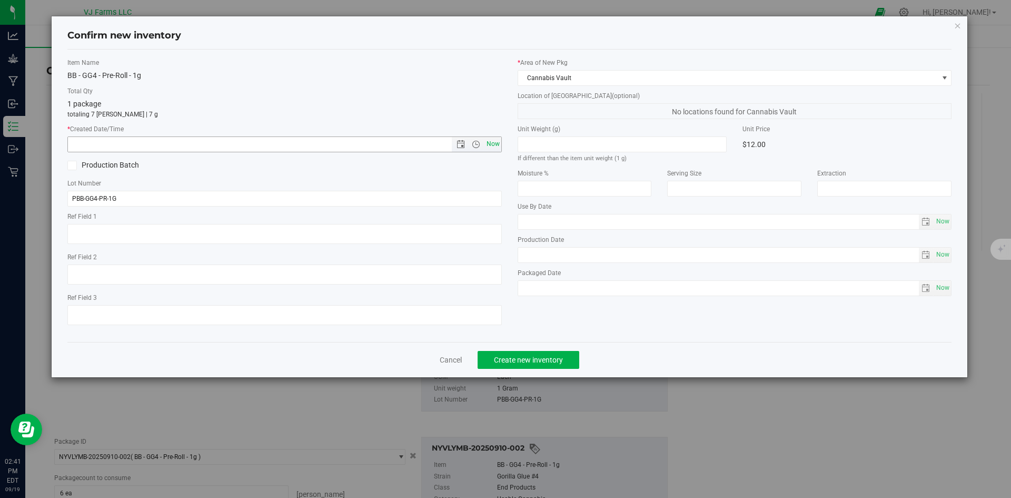
click at [498, 144] on span "Now" at bounding box center [493, 143] width 18 height 15
type input "[DATE] 2:41 PM"
click at [562, 358] on span "Create new inventory" at bounding box center [528, 359] width 69 height 8
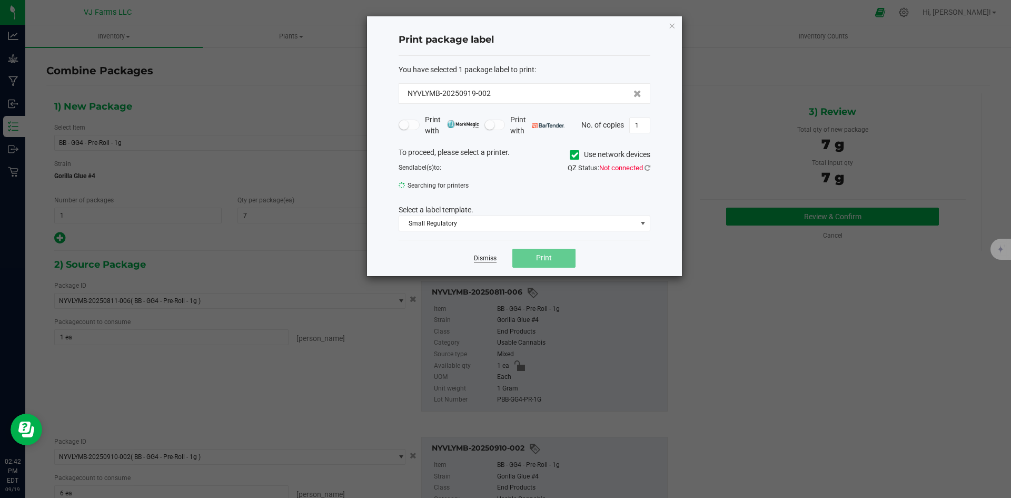
click at [482, 257] on link "Dismiss" at bounding box center [485, 258] width 23 height 9
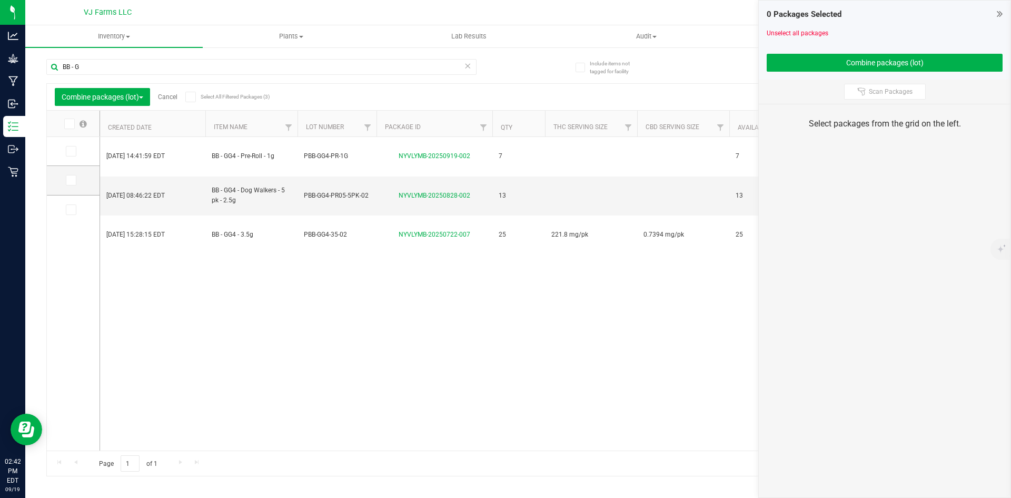
click at [994, 8] on div "0 Packages Selected" at bounding box center [885, 14] width 236 height 12
click at [998, 10] on icon at bounding box center [1000, 13] width 6 height 11
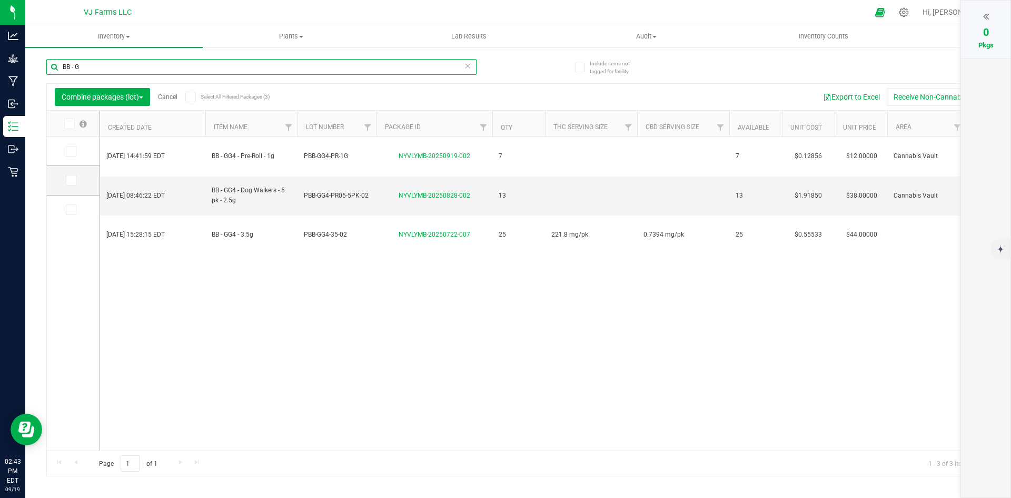
click at [85, 71] on input "BB - G" at bounding box center [261, 67] width 430 height 16
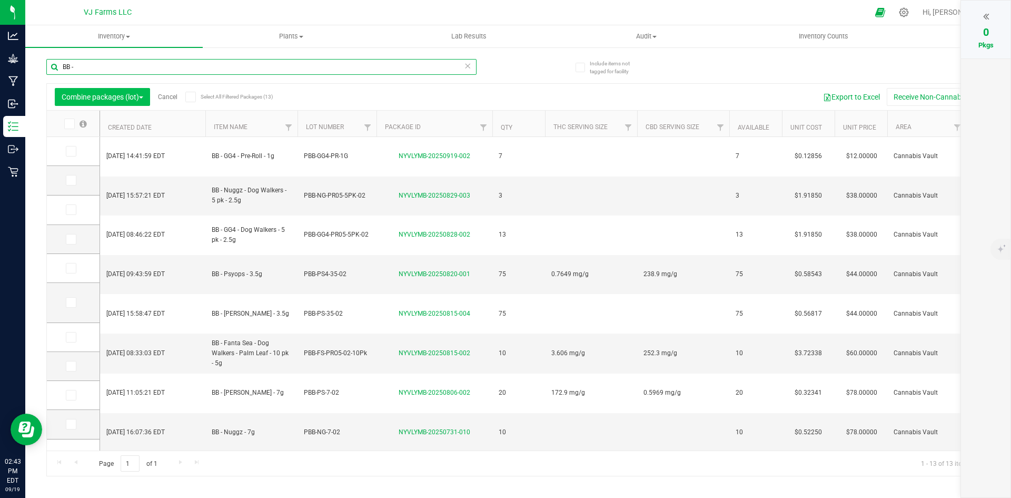
type input "BB -"
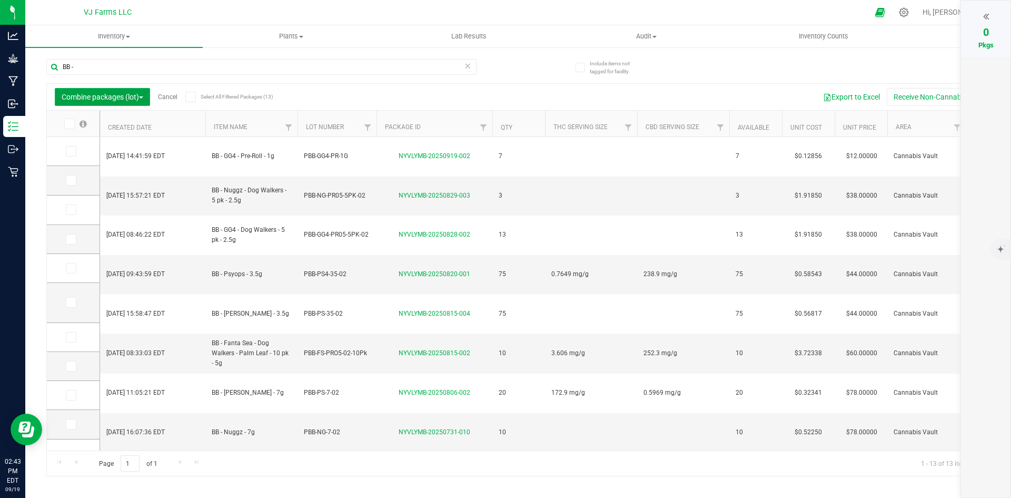
click at [101, 93] on span "Combine packages (lot)" at bounding box center [103, 97] width 82 height 8
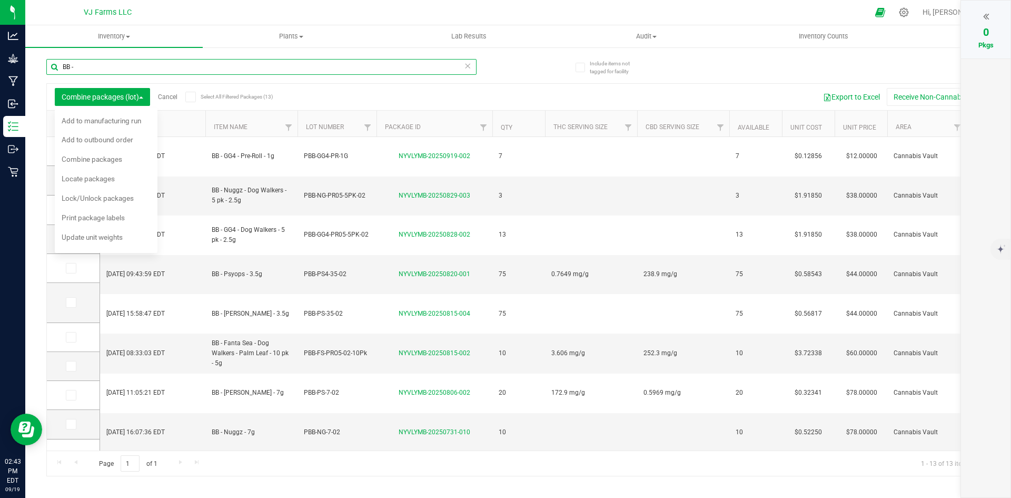
click at [179, 61] on input "BB -" at bounding box center [261, 67] width 430 height 16
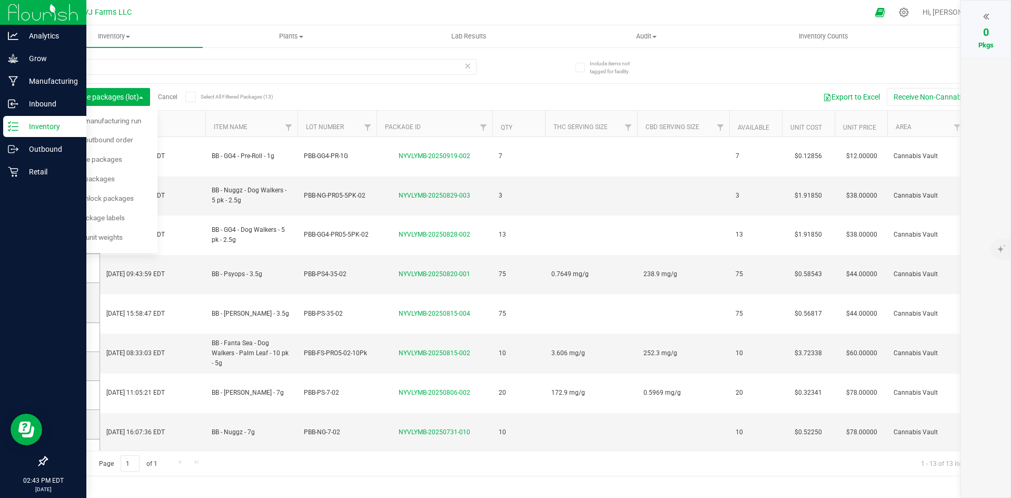
click at [11, 124] on icon at bounding box center [13, 126] width 11 height 11
click at [28, 96] on div "Inbound" at bounding box center [44, 103] width 83 height 21
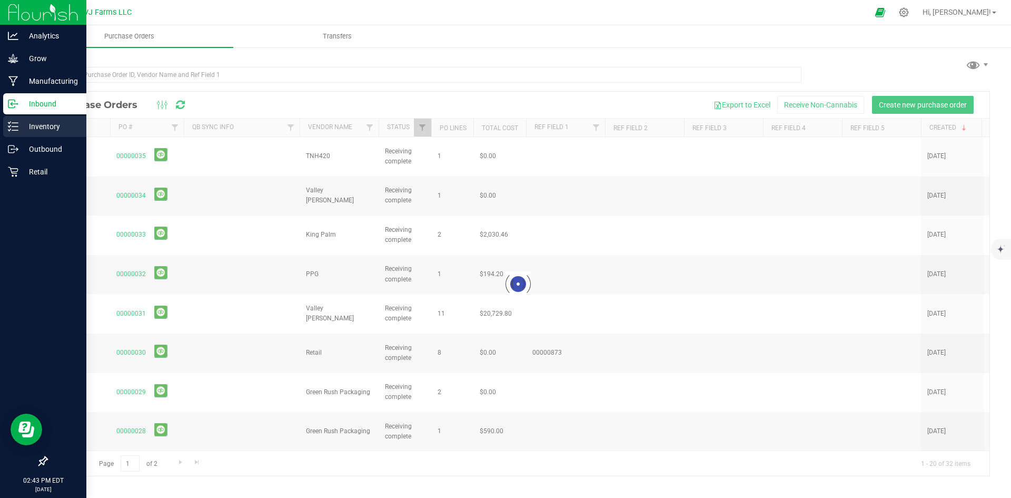
click at [41, 122] on p "Inventory" at bounding box center [49, 126] width 63 height 13
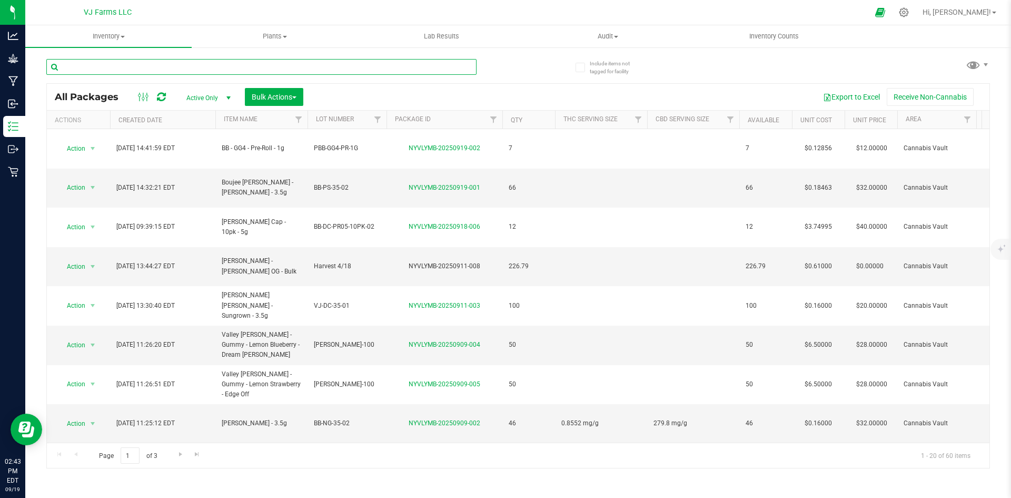
click at [105, 73] on input "text" at bounding box center [261, 67] width 430 height 16
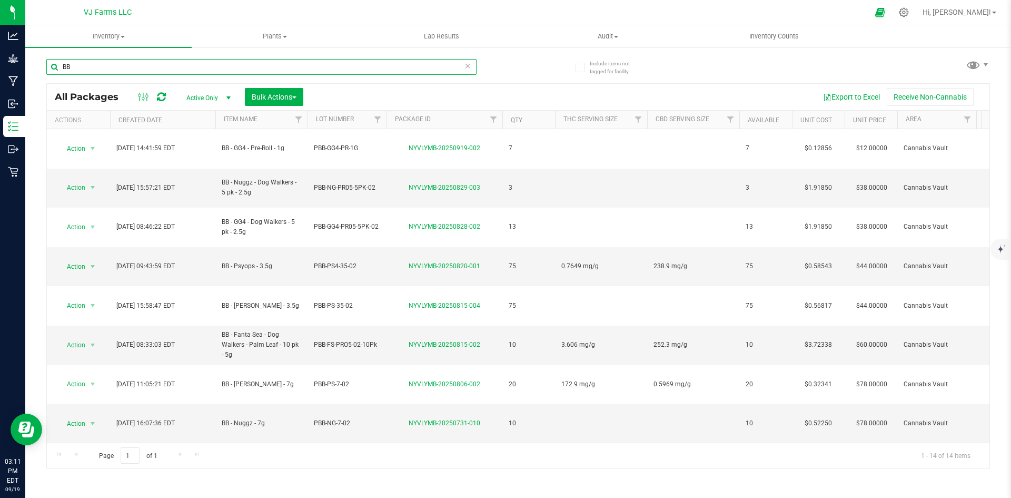
type input "B"
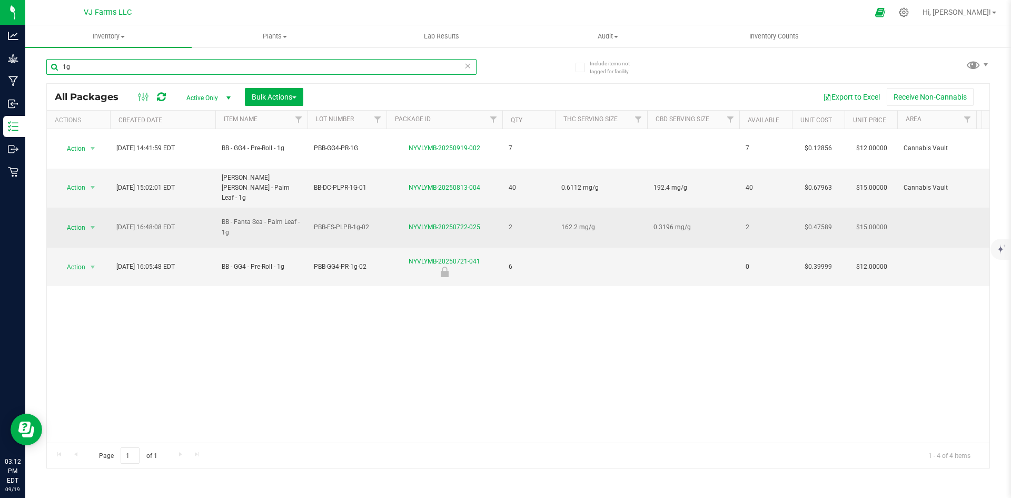
type input "1"
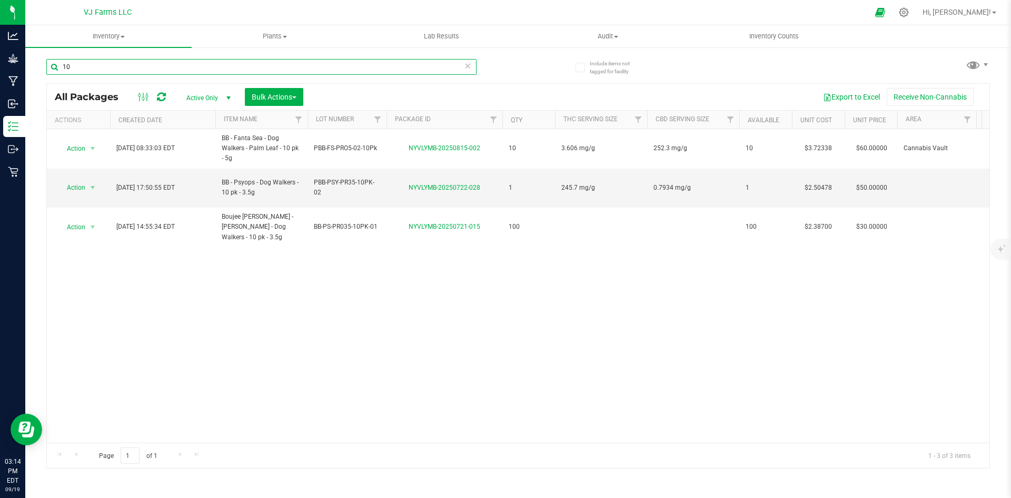
type input "1"
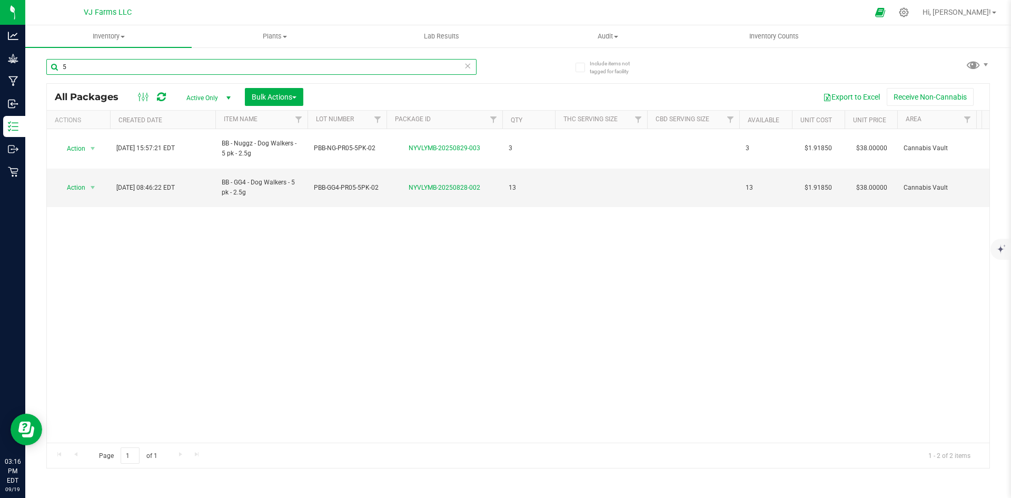
type input "5"
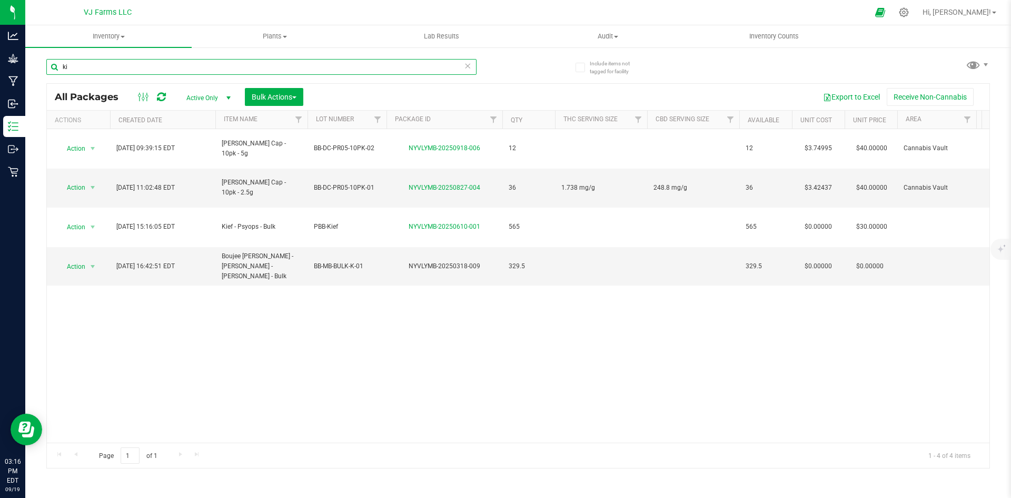
type input "k"
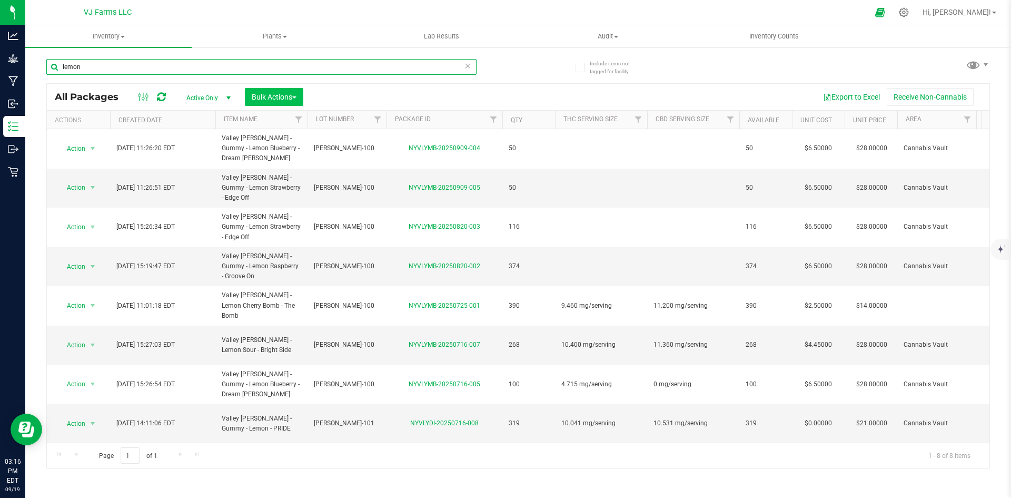
type input "lemon"
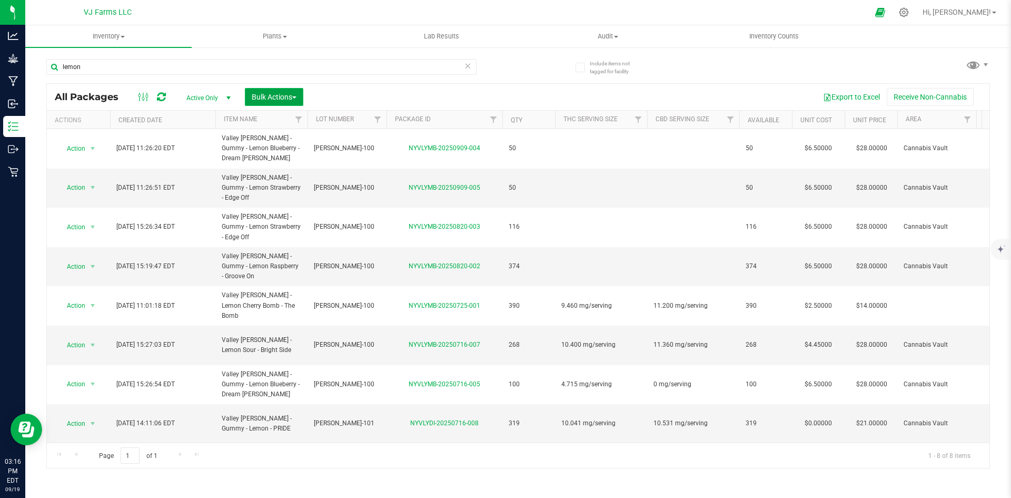
click at [275, 105] on button "Bulk Actions" at bounding box center [274, 97] width 58 height 18
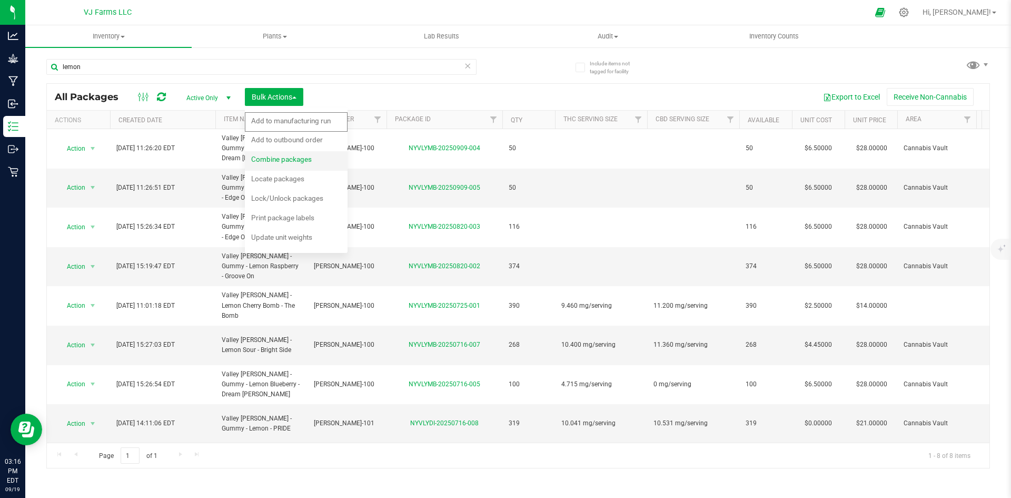
click at [300, 162] on span "Combine packages" at bounding box center [281, 159] width 61 height 8
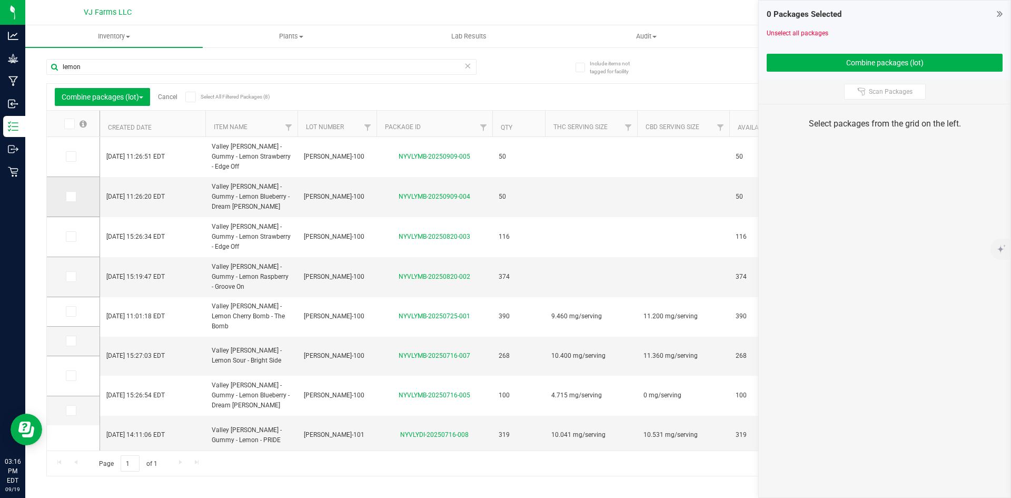
click at [69, 196] on icon at bounding box center [70, 196] width 7 height 0
click at [0, 0] on input "checkbox" at bounding box center [0, 0] width 0 height 0
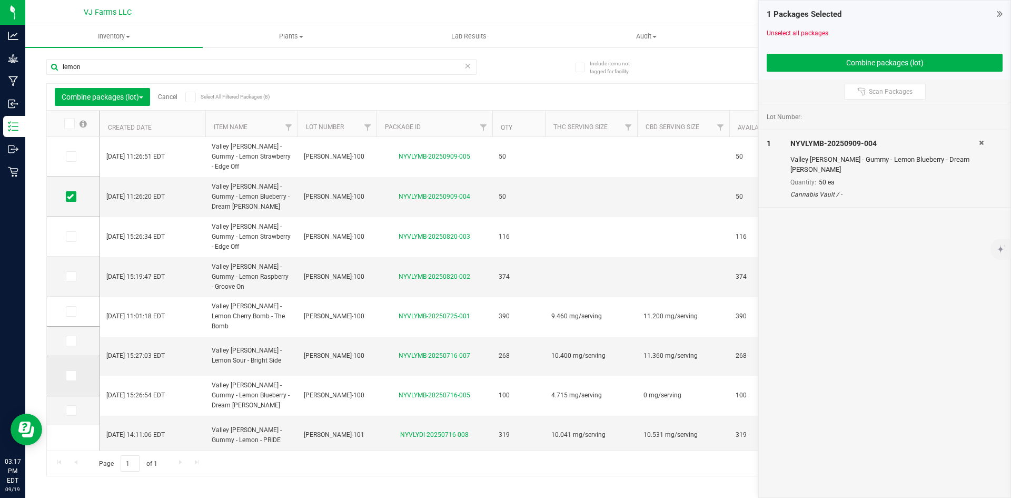
click at [70, 380] on span at bounding box center [71, 375] width 11 height 11
click at [0, 0] on input "checkbox" at bounding box center [0, 0] width 0 height 0
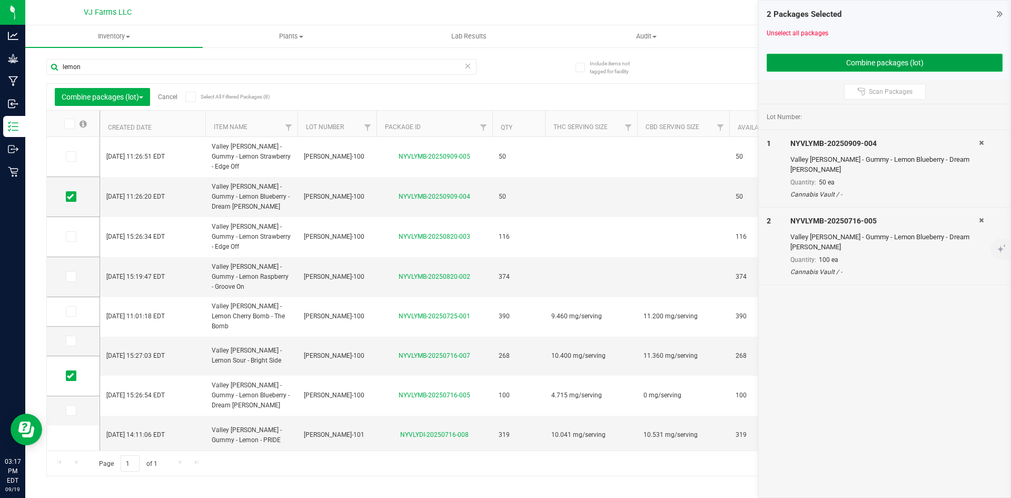
click at [825, 57] on button "Combine packages (lot)" at bounding box center [885, 63] width 236 height 18
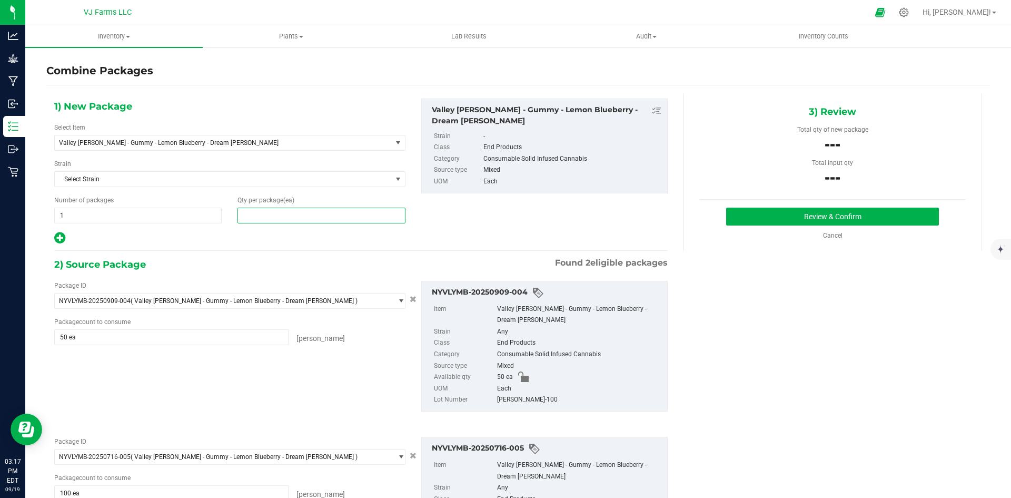
click at [317, 210] on span at bounding box center [320, 215] width 167 height 16
type input "150"
click at [798, 224] on button "Review & Confirm" at bounding box center [832, 216] width 213 height 18
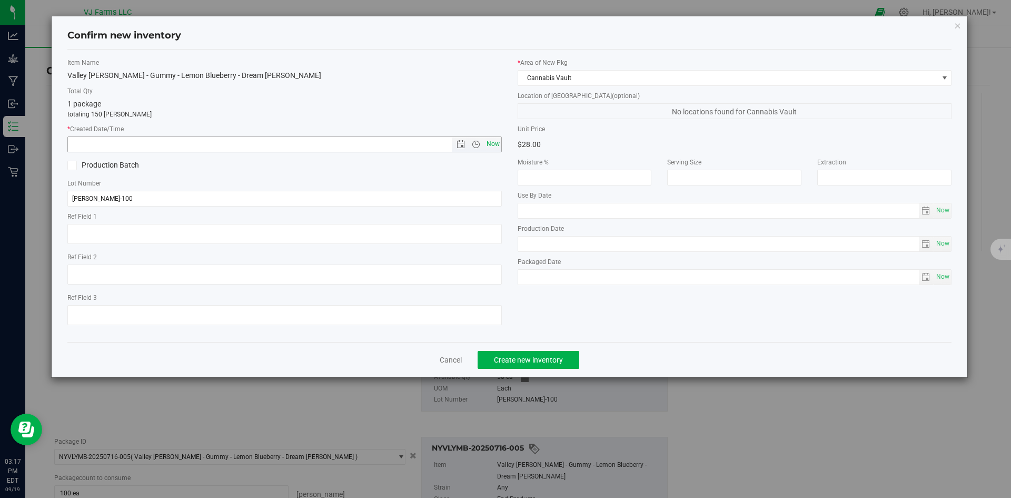
click at [488, 143] on span "Now" at bounding box center [493, 143] width 18 height 15
type input "[DATE] 3:17 PM"
click at [550, 361] on span "Create new inventory" at bounding box center [528, 359] width 69 height 8
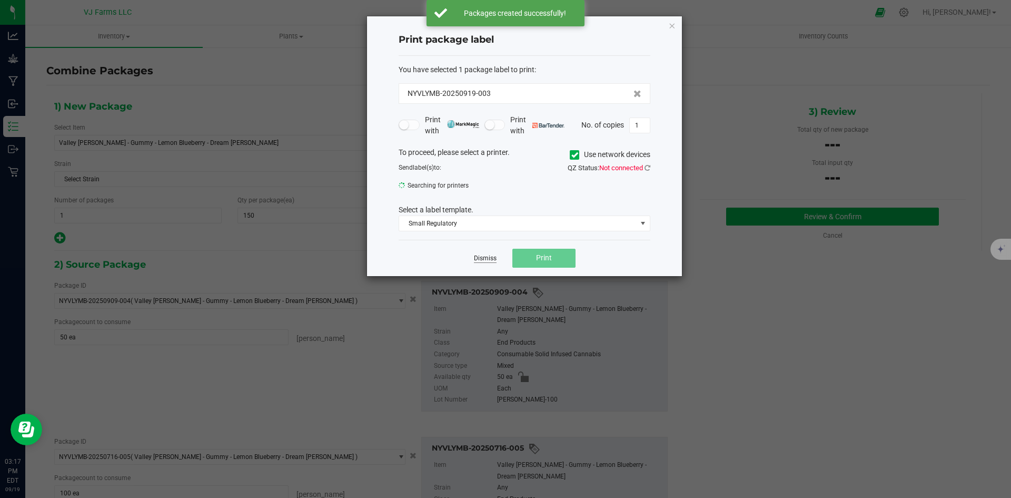
click at [489, 261] on link "Dismiss" at bounding box center [485, 258] width 23 height 9
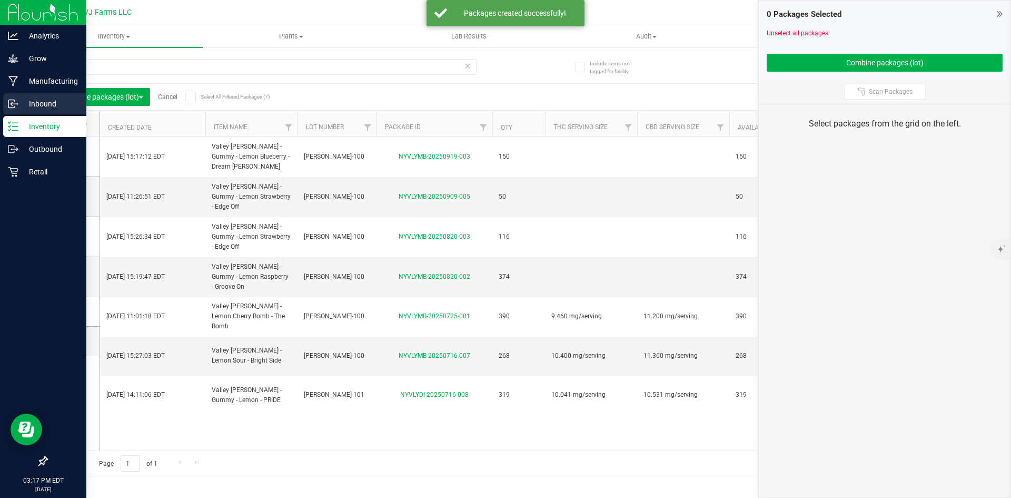
click at [50, 105] on p "Inbound" at bounding box center [49, 103] width 63 height 13
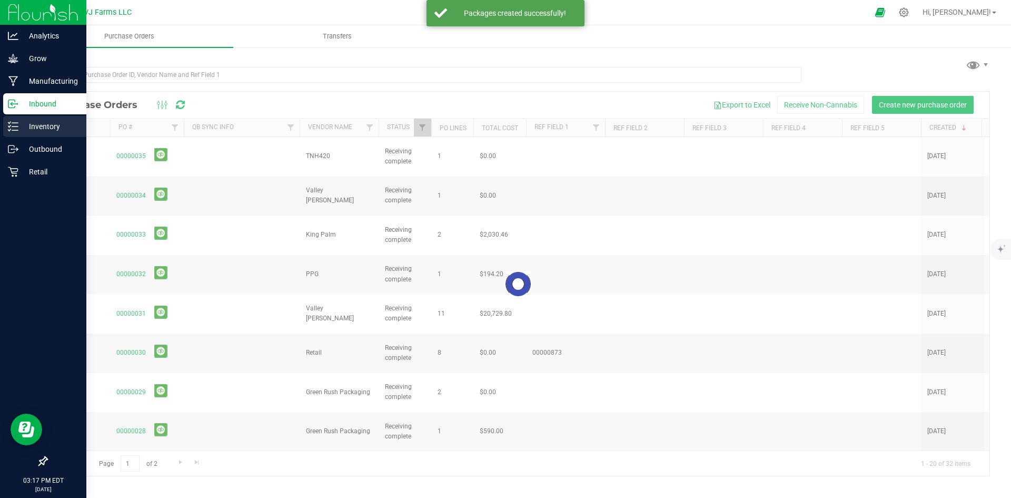
click at [50, 123] on p "Inventory" at bounding box center [49, 126] width 63 height 13
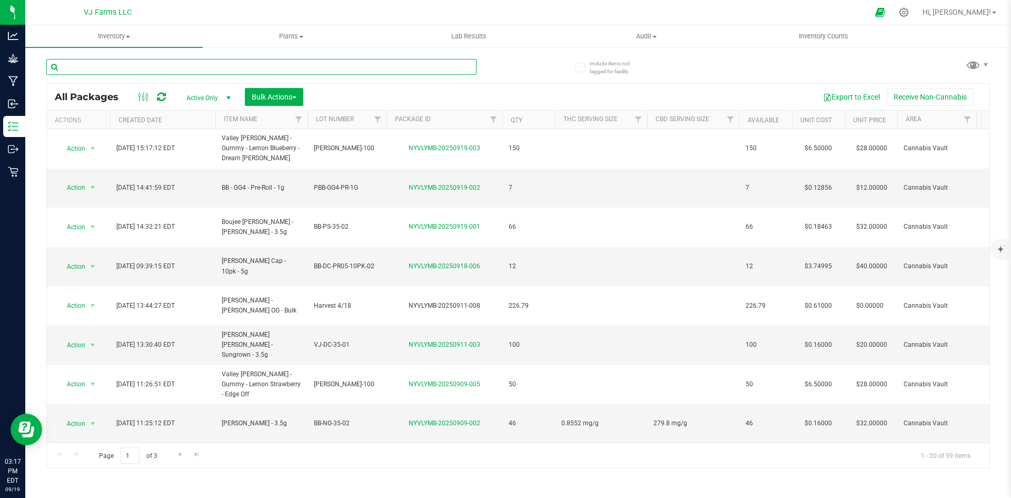
click at [112, 68] on input "text" at bounding box center [261, 67] width 430 height 16
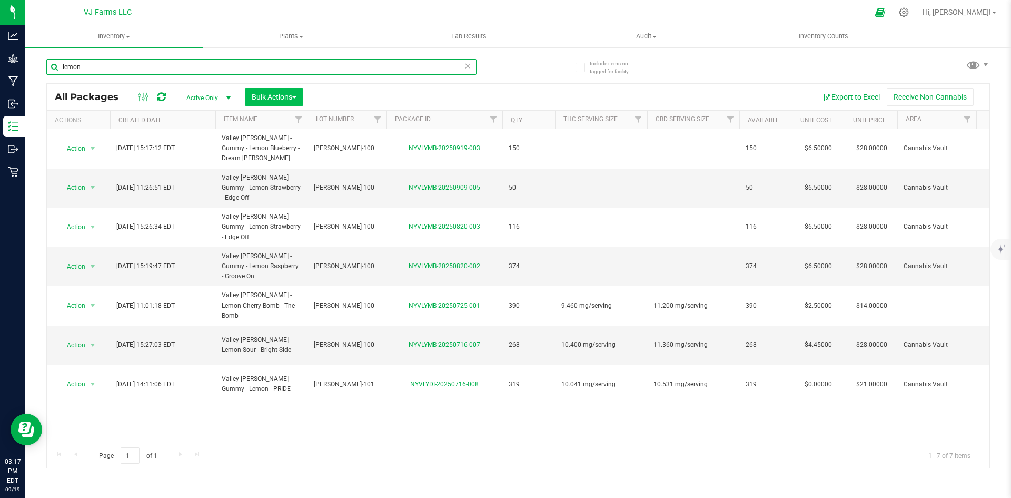
type input "lemon"
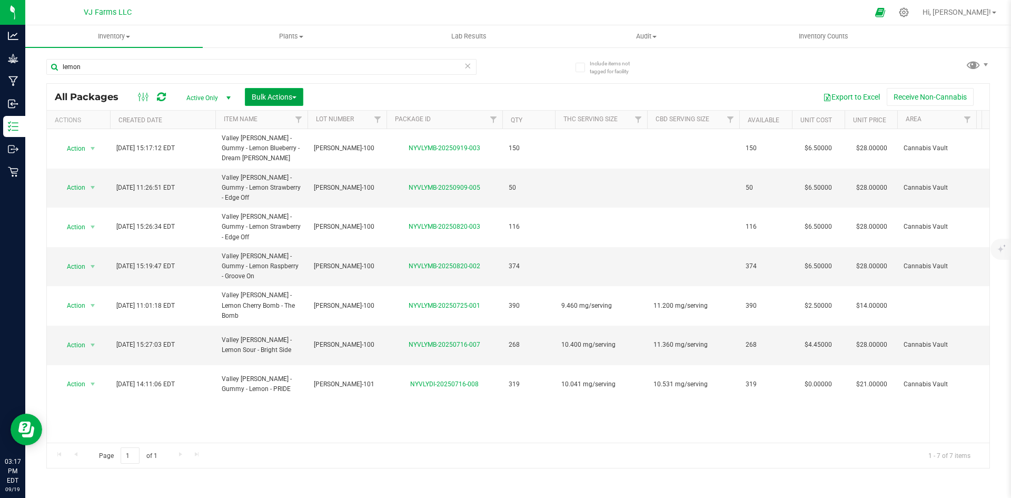
click at [284, 100] on span "Bulk Actions" at bounding box center [274, 97] width 45 height 8
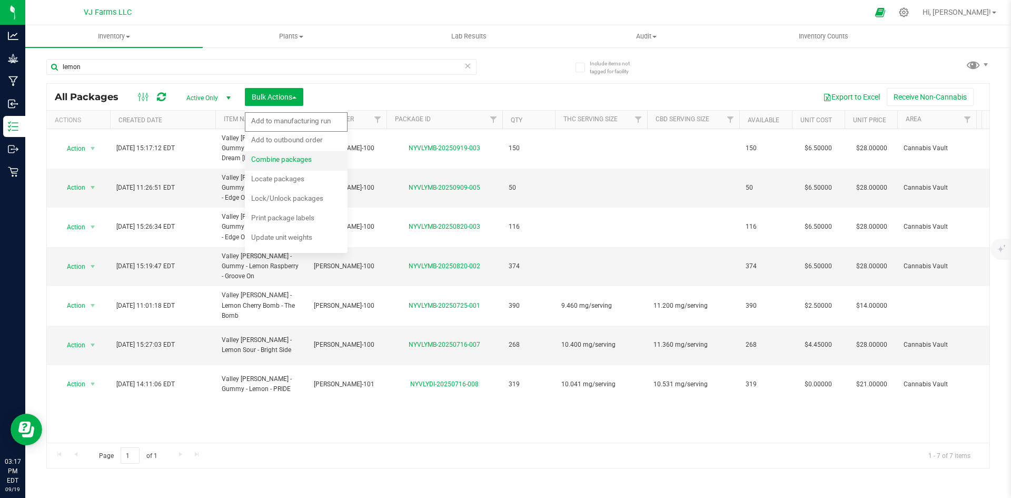
click at [297, 158] on span "Combine packages" at bounding box center [281, 159] width 61 height 8
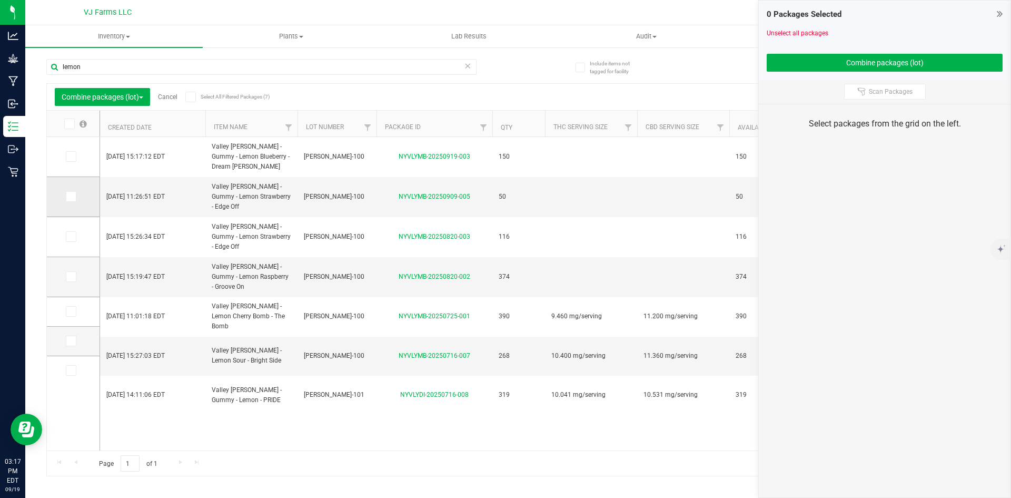
click at [72, 196] on icon at bounding box center [70, 196] width 7 height 0
click at [0, 0] on input "checkbox" at bounding box center [0, 0] width 0 height 0
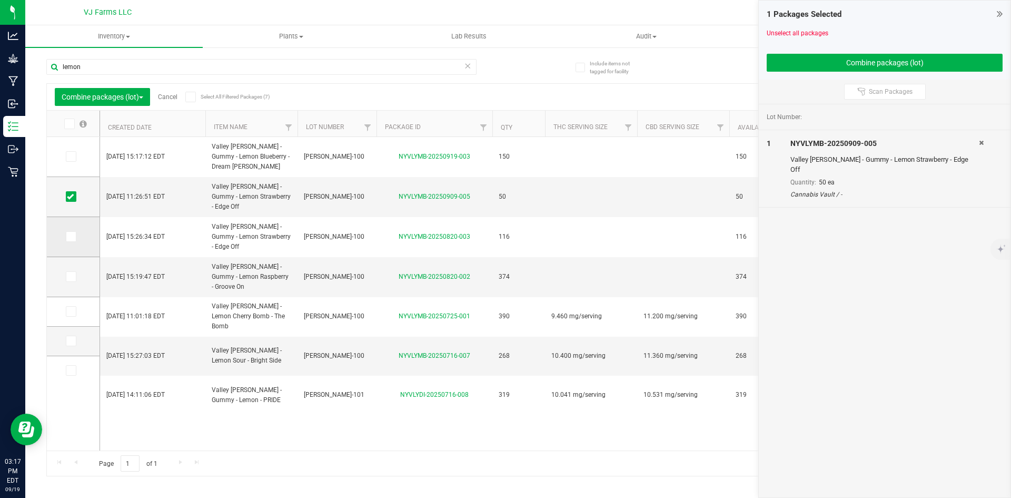
click at [75, 229] on td at bounding box center [73, 237] width 53 height 40
click at [71, 236] on icon at bounding box center [70, 236] width 7 height 0
click at [0, 0] on input "checkbox" at bounding box center [0, 0] width 0 height 0
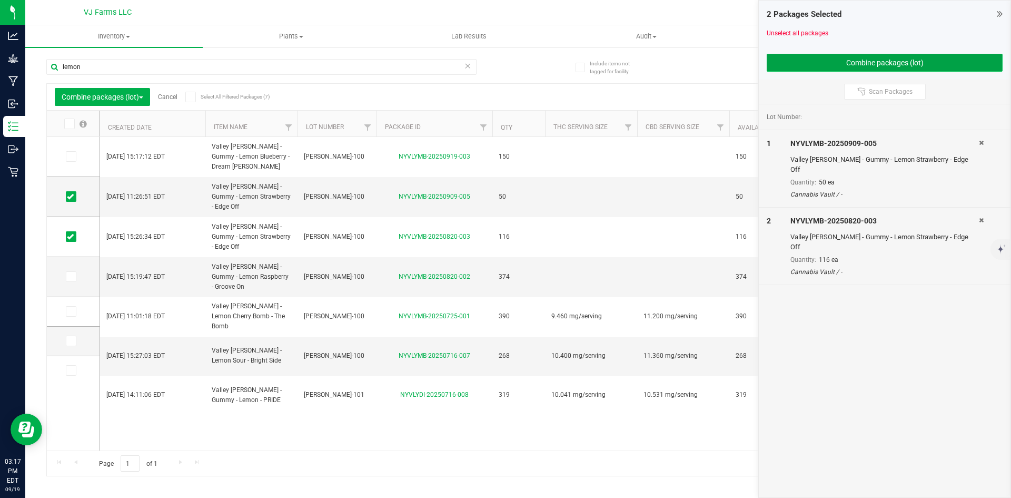
click at [830, 63] on button "Combine packages (lot)" at bounding box center [885, 63] width 236 height 18
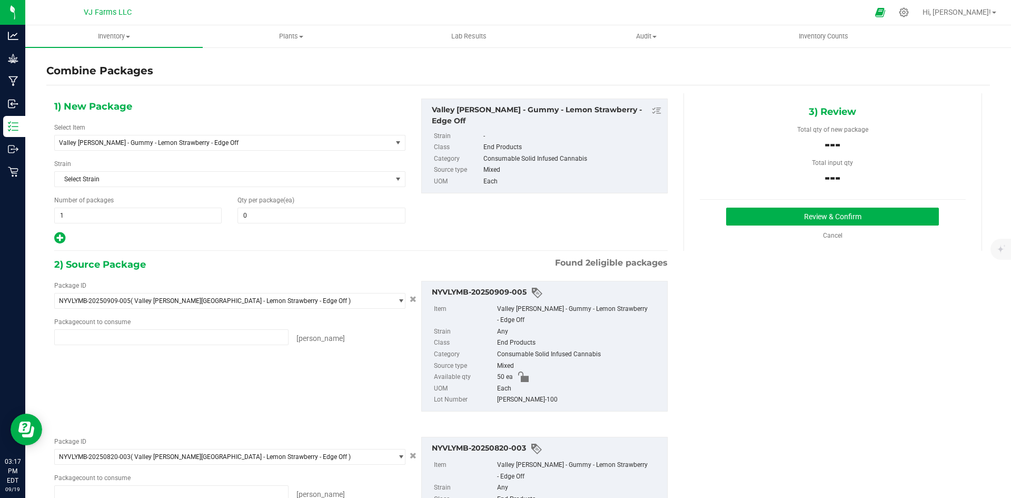
type input "50 ea"
type input "116 ea"
click at [310, 221] on span at bounding box center [320, 215] width 167 height 16
type input "166"
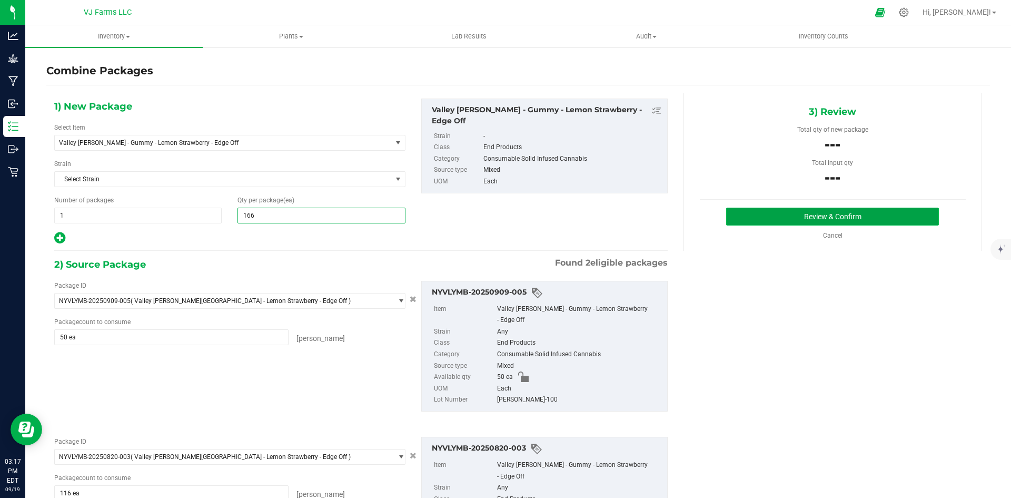
click at [766, 219] on button "Review & Confirm" at bounding box center [832, 216] width 213 height 18
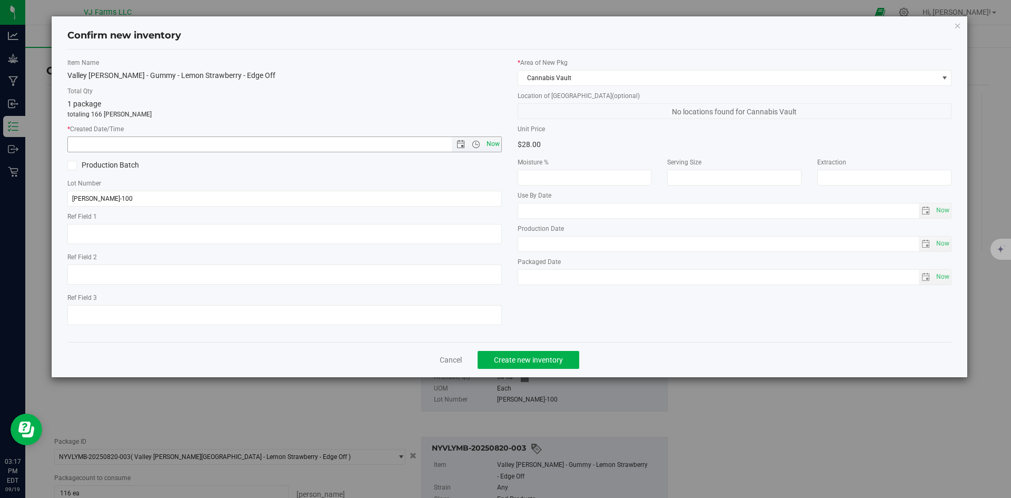
click at [488, 145] on span "Now" at bounding box center [493, 143] width 18 height 15
type input "[DATE] 3:17 PM"
click at [502, 356] on span "Create new inventory" at bounding box center [528, 359] width 69 height 8
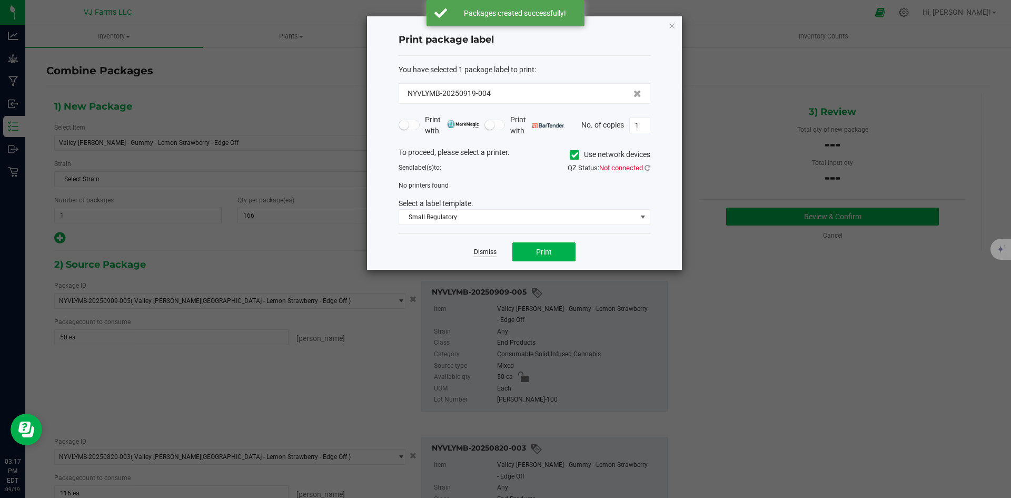
click at [485, 256] on link "Dismiss" at bounding box center [485, 251] width 23 height 9
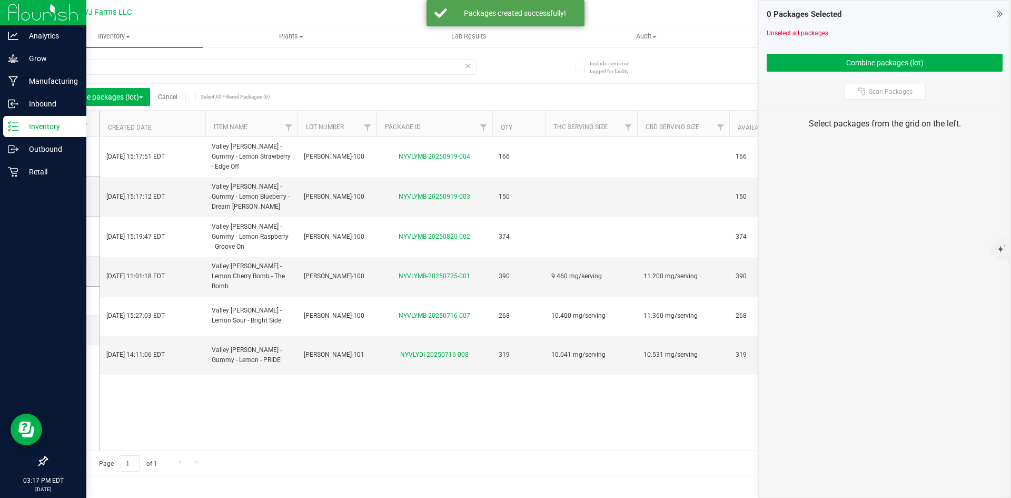
click at [0, 135] on link "Inventory" at bounding box center [43, 127] width 86 height 23
click at [21, 137] on link "Inventory" at bounding box center [43, 127] width 86 height 23
click at [25, 141] on div "Outbound" at bounding box center [44, 148] width 83 height 21
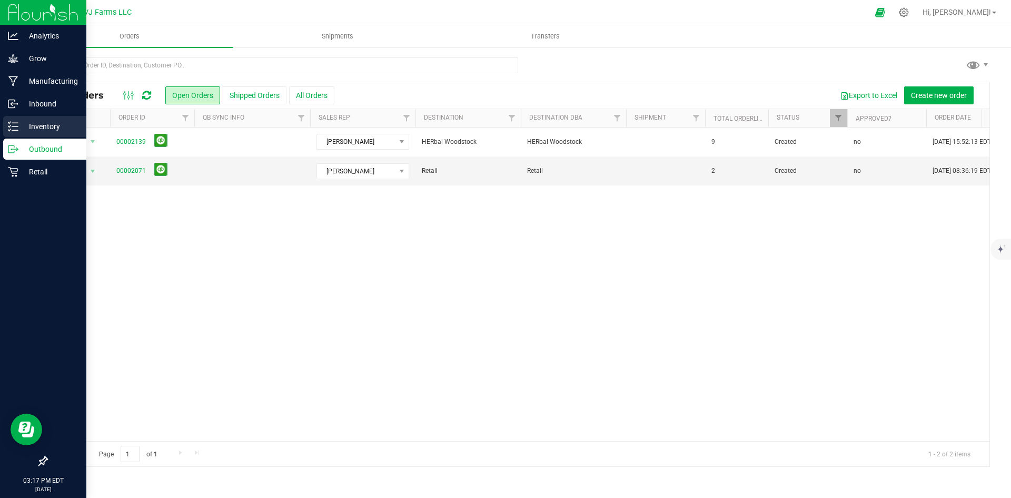
click at [45, 119] on div "Inventory" at bounding box center [44, 126] width 83 height 21
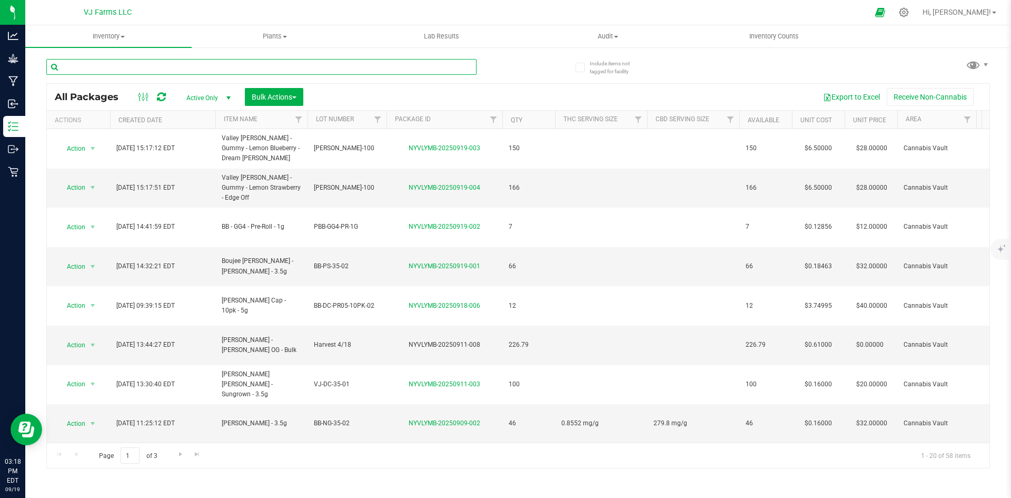
click at [274, 70] on input "text" at bounding box center [261, 67] width 430 height 16
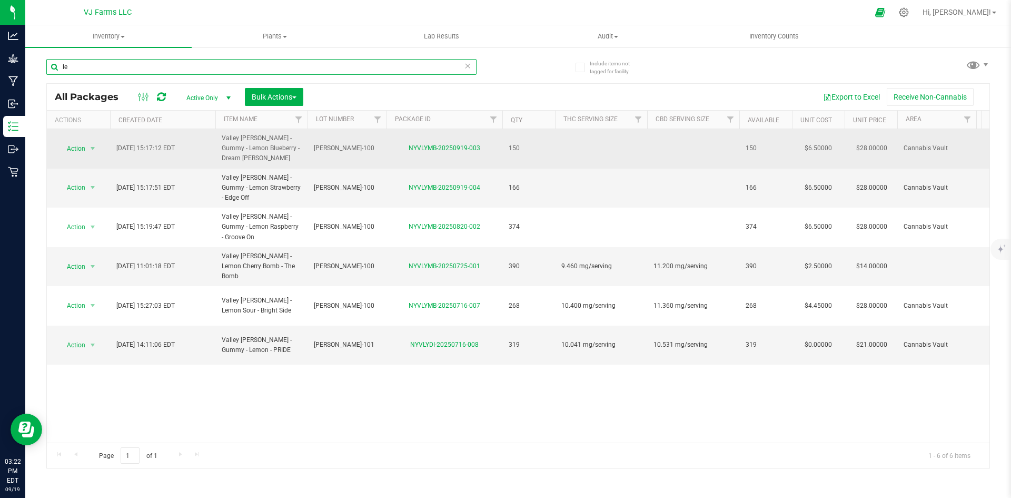
type input "l"
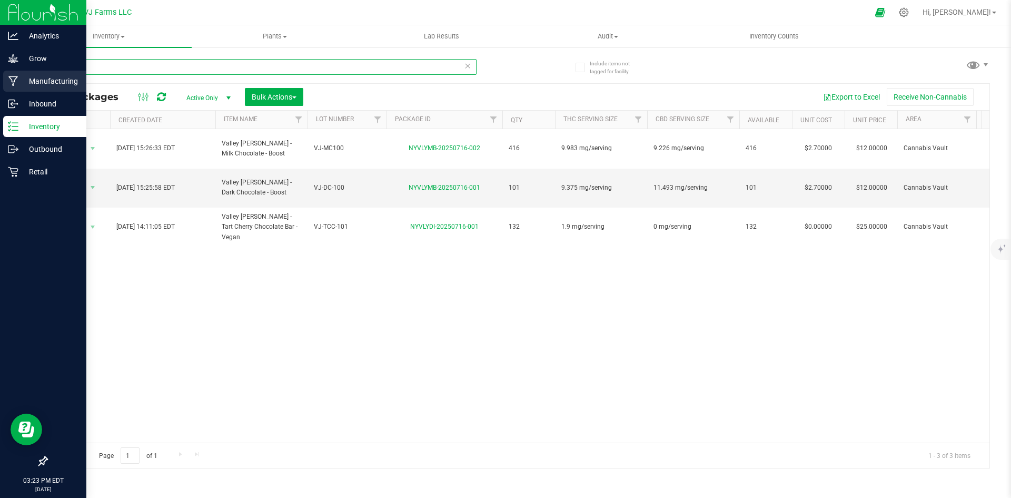
drag, startPoint x: 128, startPoint y: 67, endPoint x: 0, endPoint y: 89, distance: 129.8
click at [0, 89] on div "Analytics Grow Manufacturing Inbound Inventory Outbound Retail 03:23 PM EDT [DA…" at bounding box center [505, 249] width 1011 height 498
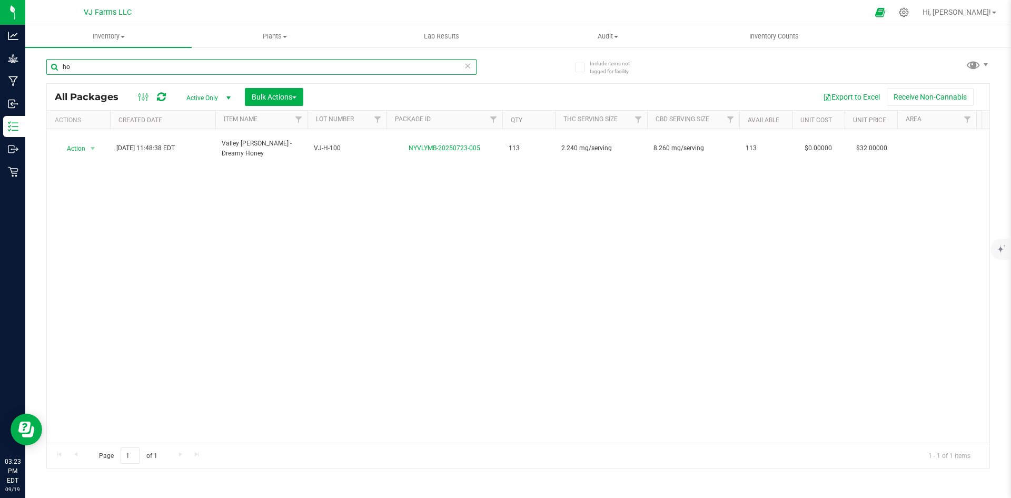
type input "h"
type input "d"
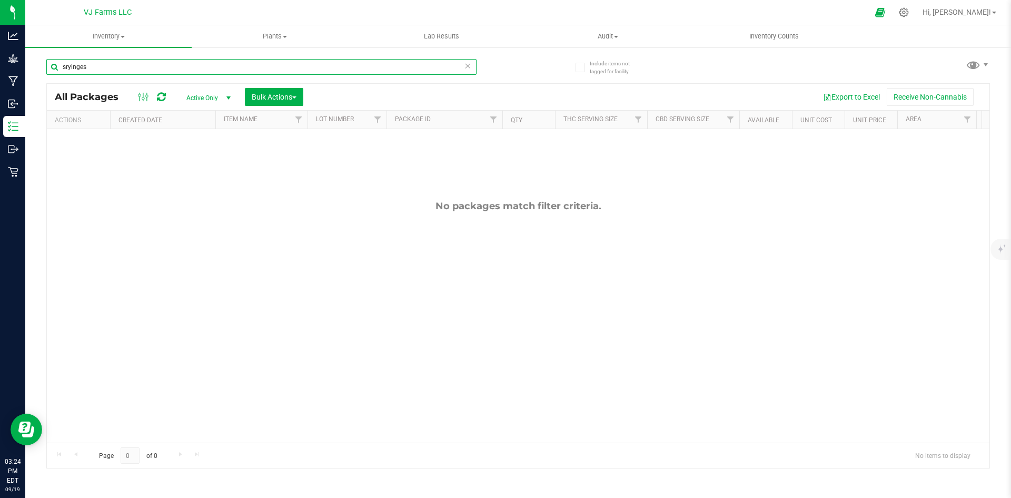
click at [70, 68] on input "sryinges" at bounding box center [261, 67] width 430 height 16
type input "syringe"
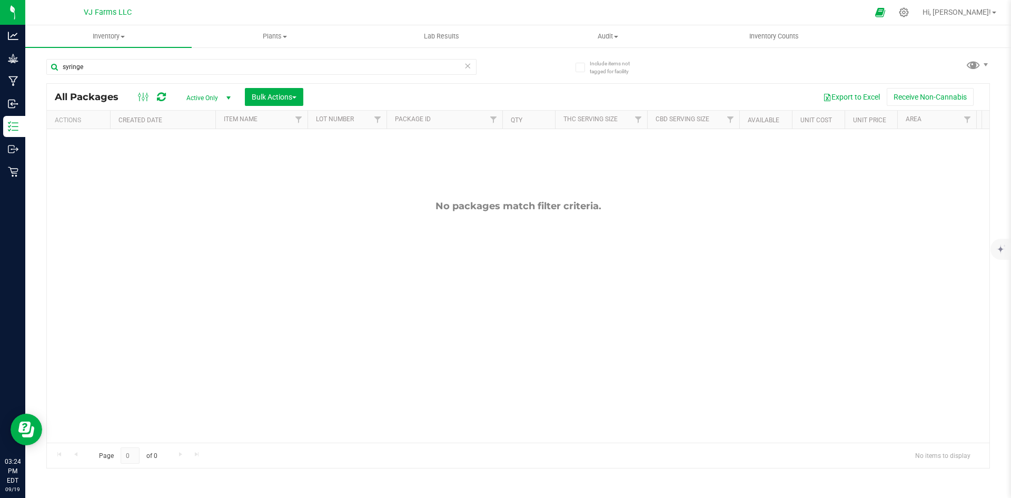
click at [223, 93] on span "select" at bounding box center [228, 98] width 13 height 15
click at [199, 162] on li "All" at bounding box center [205, 162] width 57 height 16
click at [118, 39] on span "Inventory" at bounding box center [113, 36] width 177 height 9
click at [96, 76] on li "All inventory" at bounding box center [113, 76] width 177 height 13
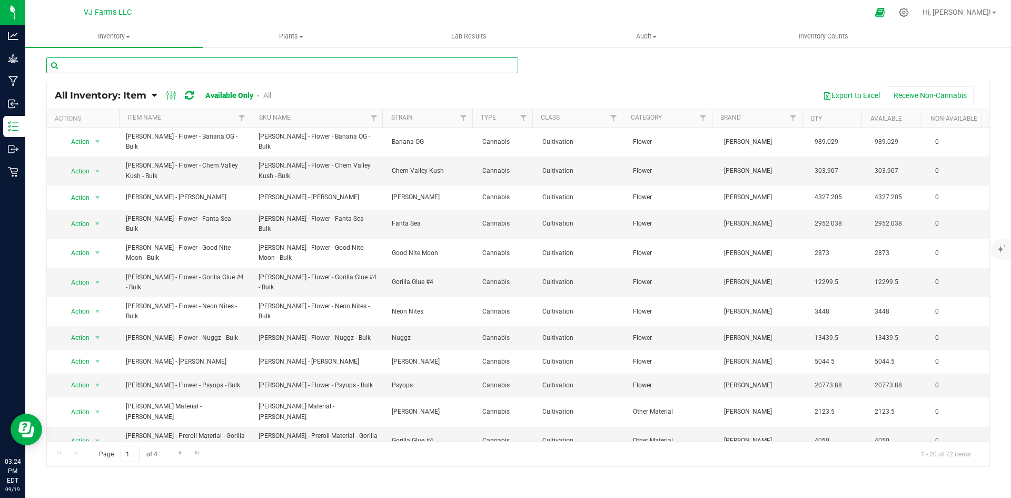
click at [107, 70] on input "text" at bounding box center [282, 65] width 472 height 16
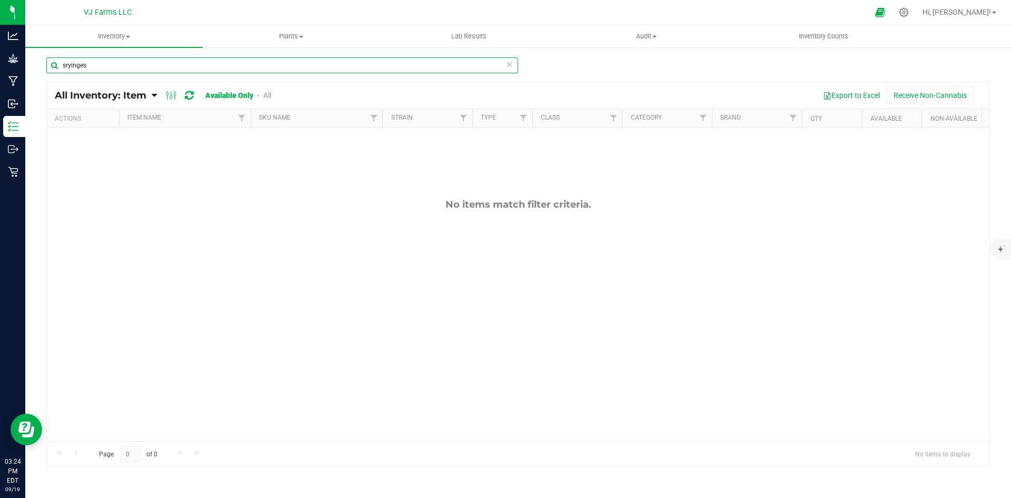
click at [84, 68] on input "sryinges" at bounding box center [282, 65] width 472 height 16
type input "syringes"
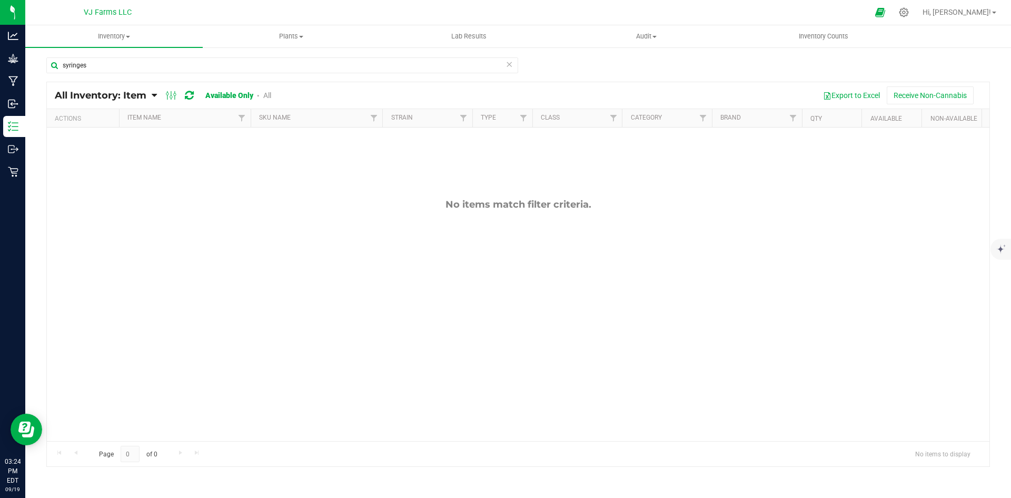
click at [159, 152] on div "No items match filter criteria." at bounding box center [518, 319] width 942 height 384
click at [264, 92] on link "All" at bounding box center [267, 95] width 8 height 8
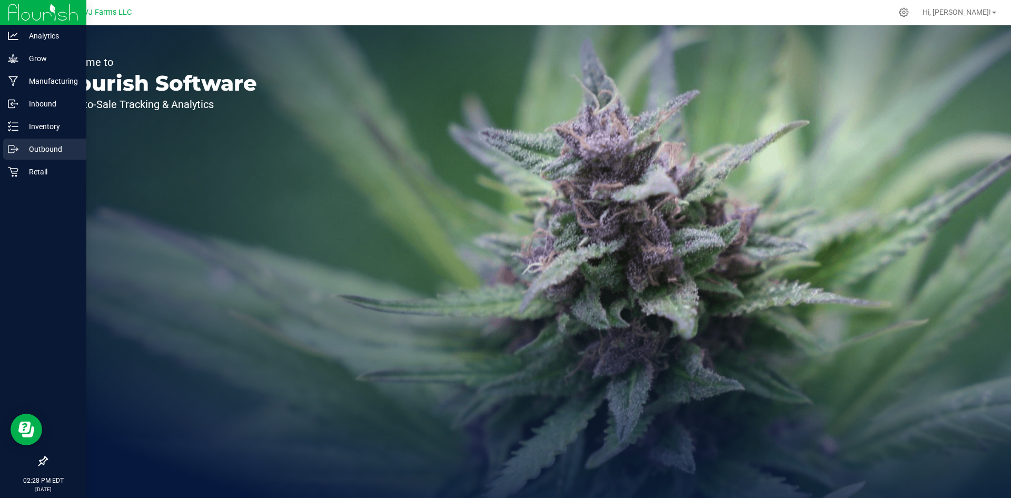
click at [38, 144] on p "Outbound" at bounding box center [49, 149] width 63 height 13
